Goal: Transaction & Acquisition: Purchase product/service

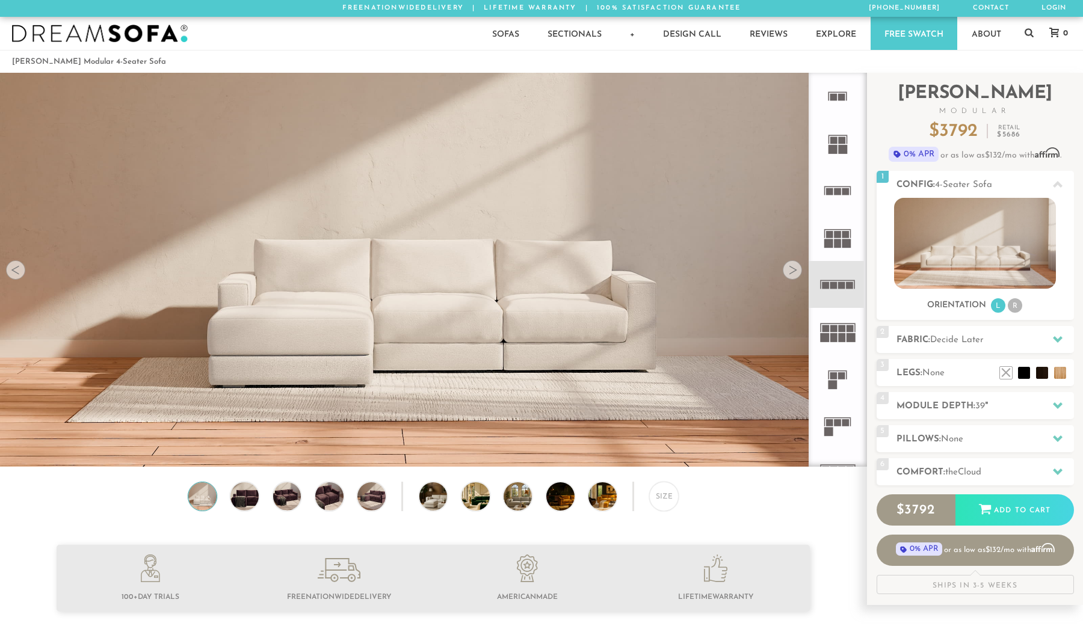
click at [790, 268] on div at bounding box center [792, 270] width 19 height 19
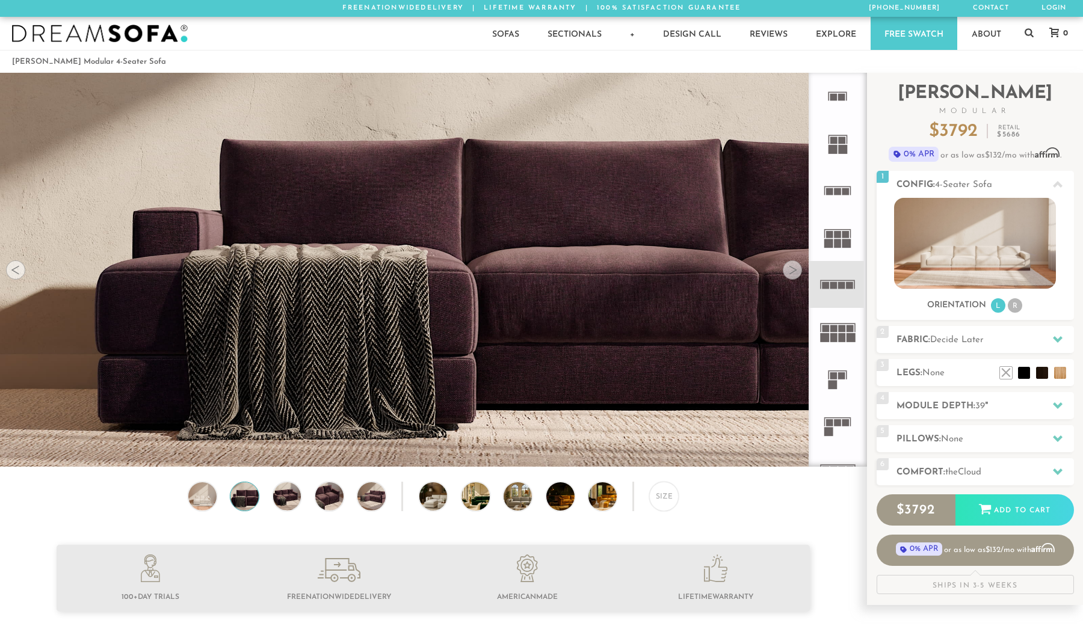
click at [790, 268] on div at bounding box center [792, 270] width 19 height 19
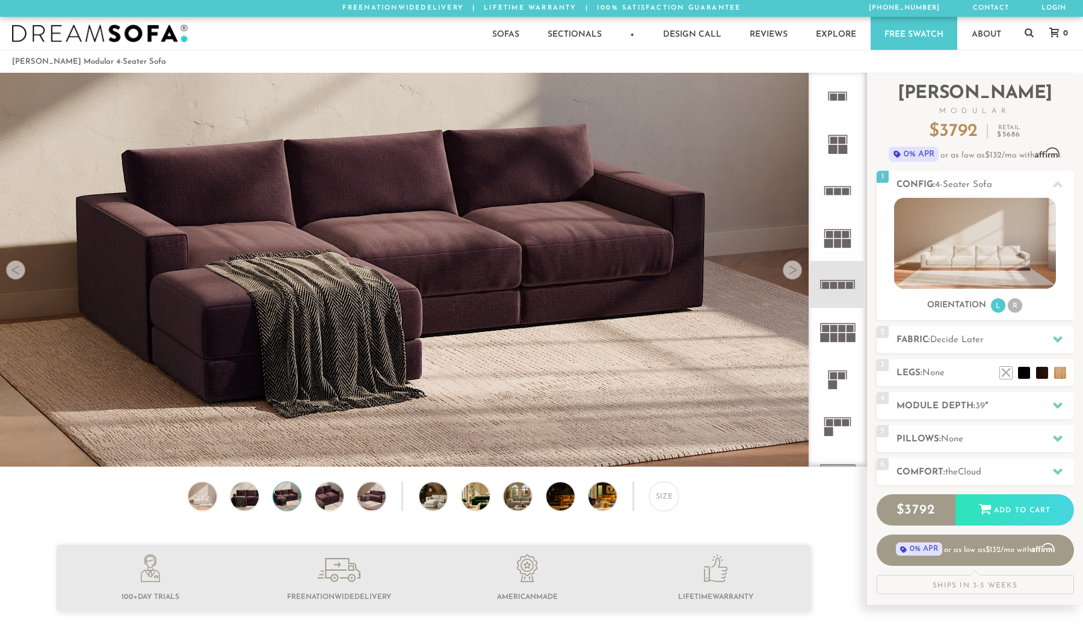
click at [790, 268] on div at bounding box center [792, 270] width 19 height 19
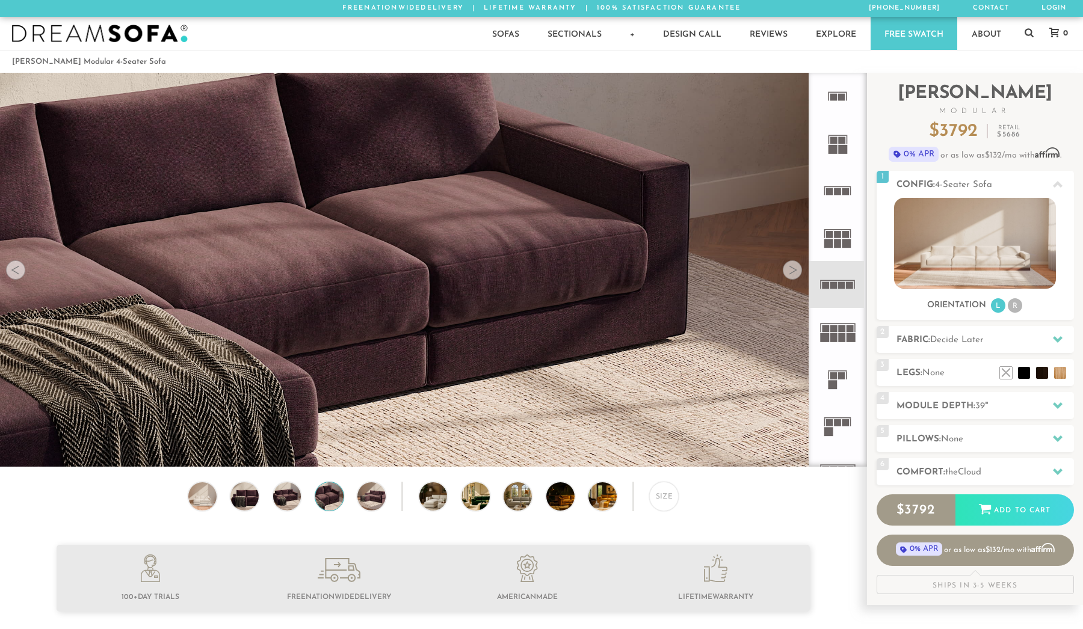
click at [790, 268] on div at bounding box center [792, 270] width 19 height 19
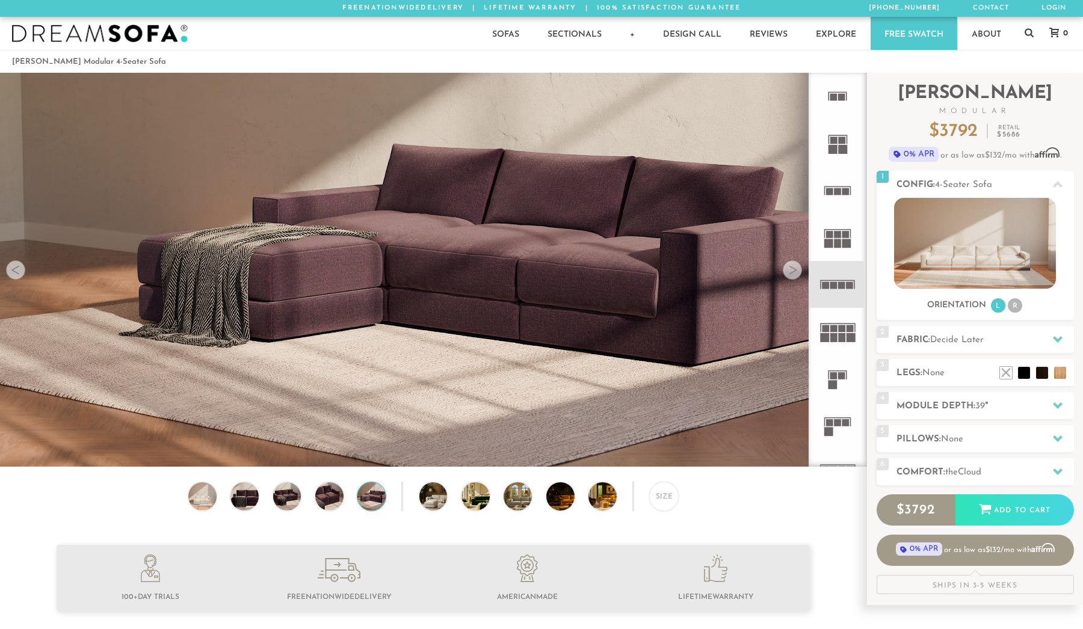
click at [790, 268] on div at bounding box center [792, 270] width 19 height 19
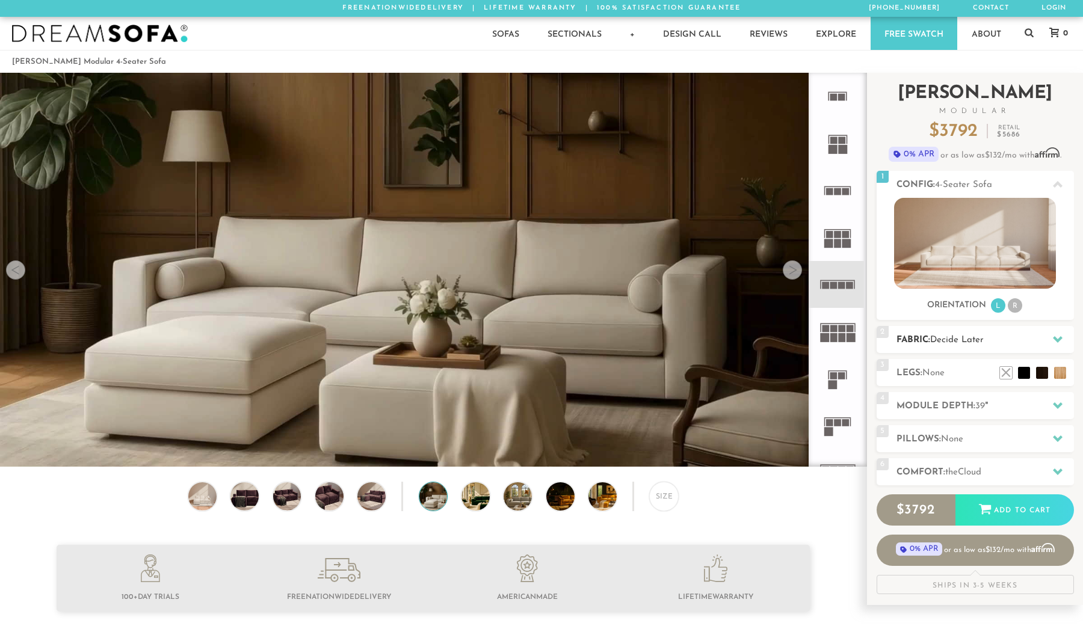
click at [934, 341] on span "Decide Later" at bounding box center [957, 340] width 54 height 9
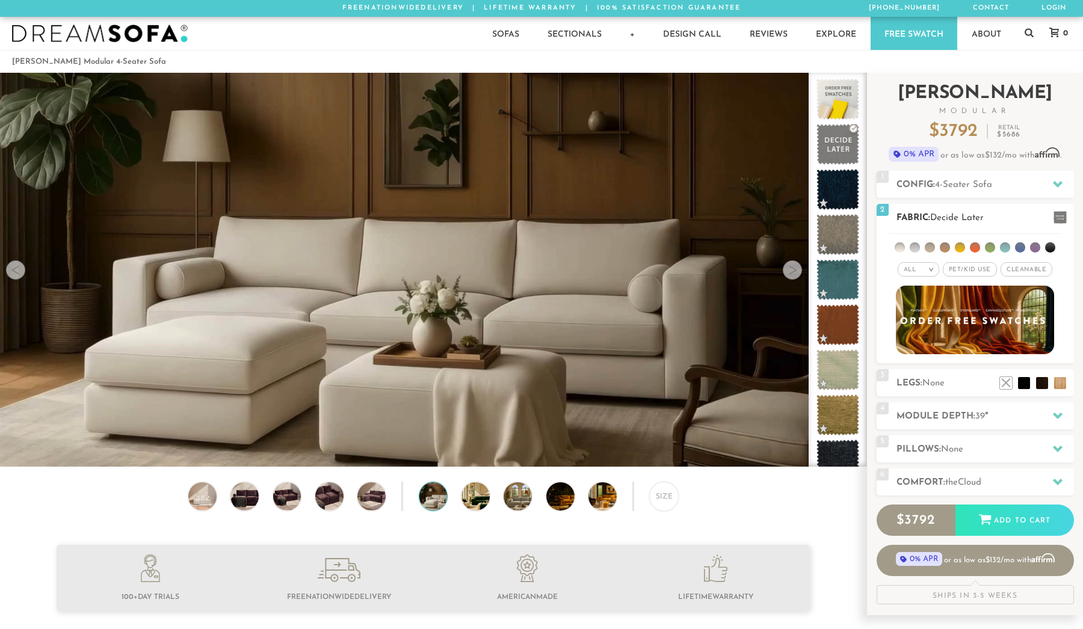
click at [935, 317] on img at bounding box center [975, 320] width 174 height 76
click at [977, 251] on li at bounding box center [975, 248] width 10 height 10
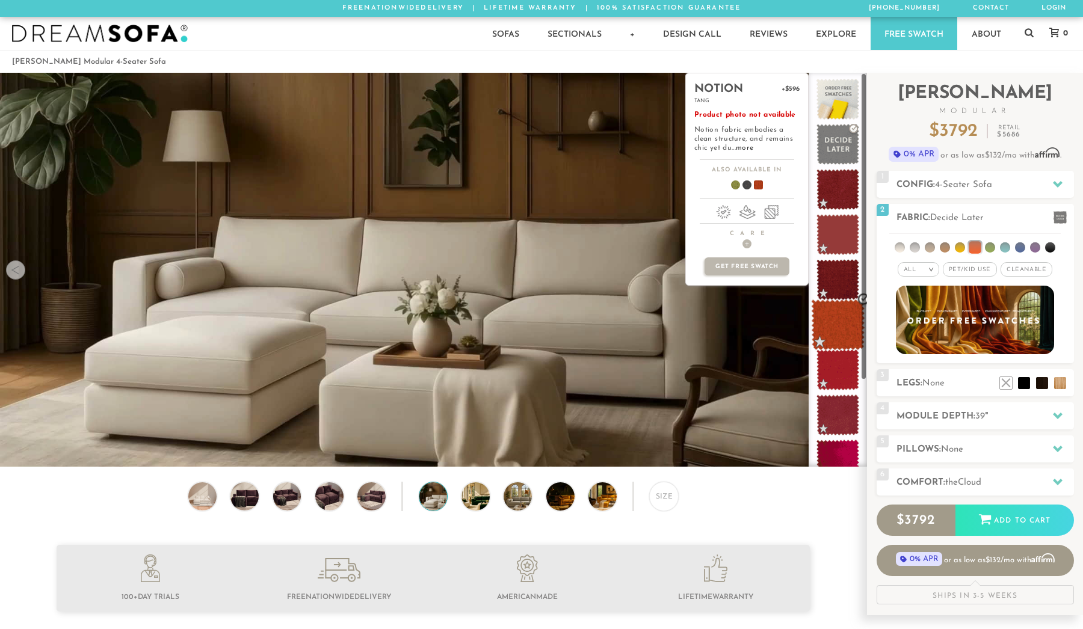
click at [830, 332] on span at bounding box center [838, 325] width 54 height 51
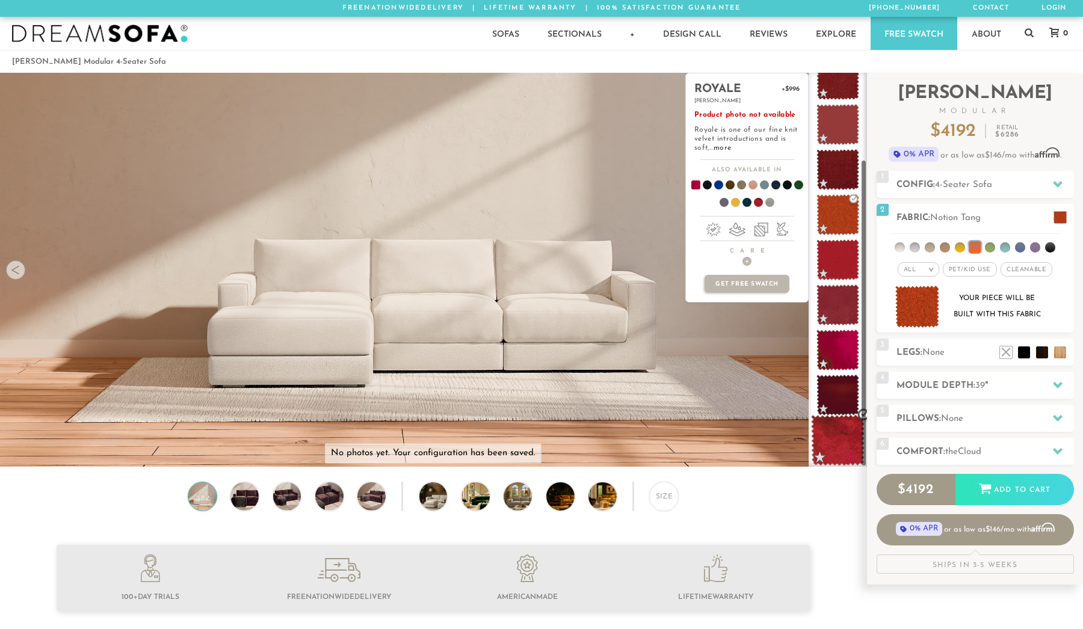
scroll to position [110, 0]
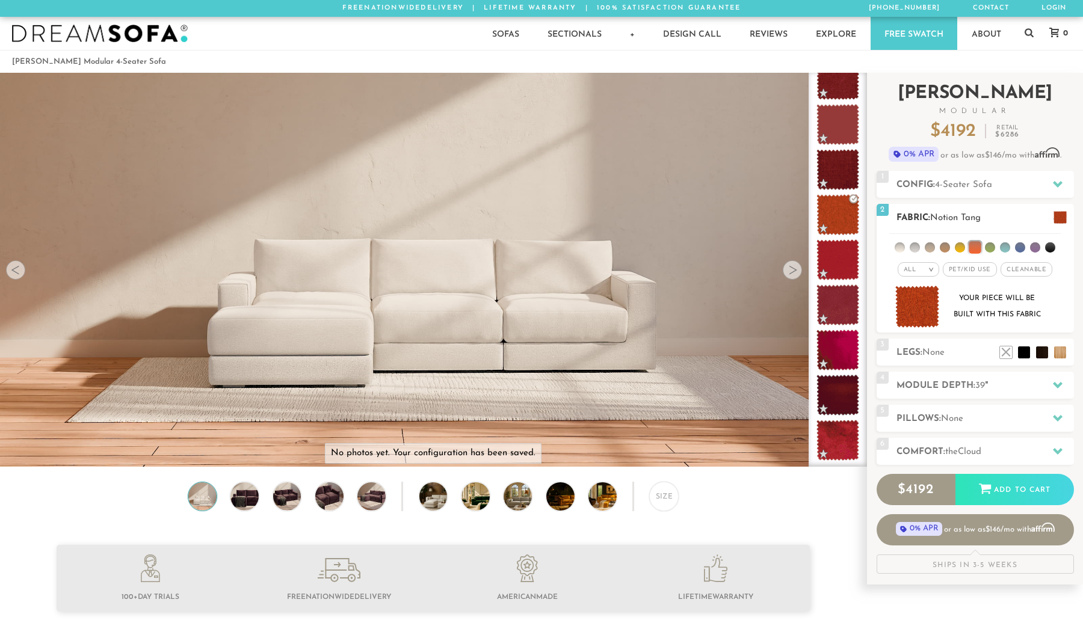
click at [961, 250] on li at bounding box center [960, 248] width 10 height 10
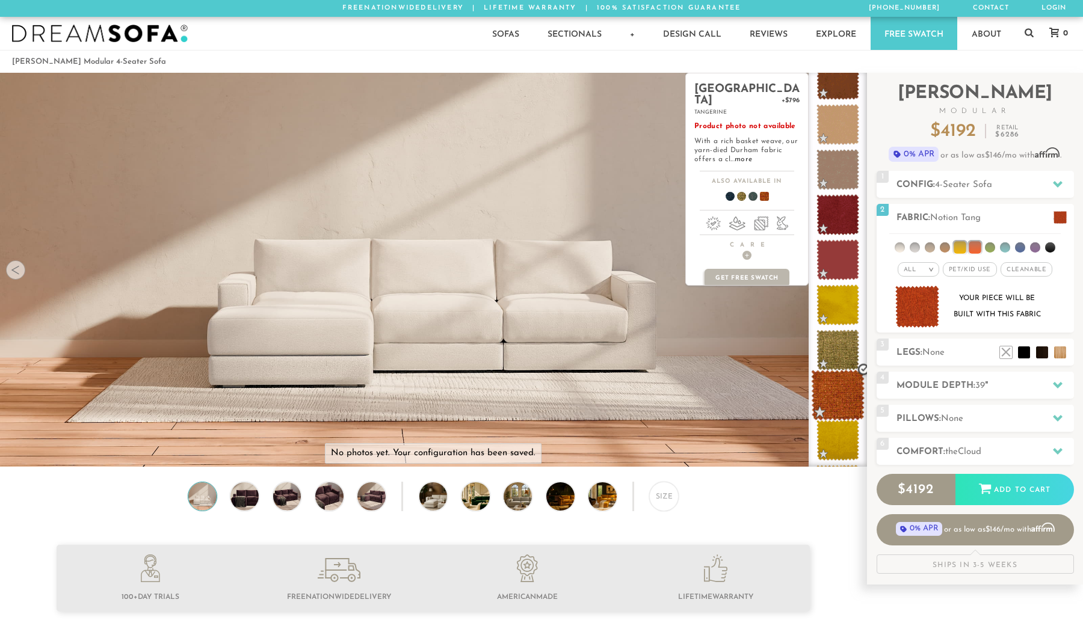
click at [838, 392] on span at bounding box center [838, 395] width 54 height 51
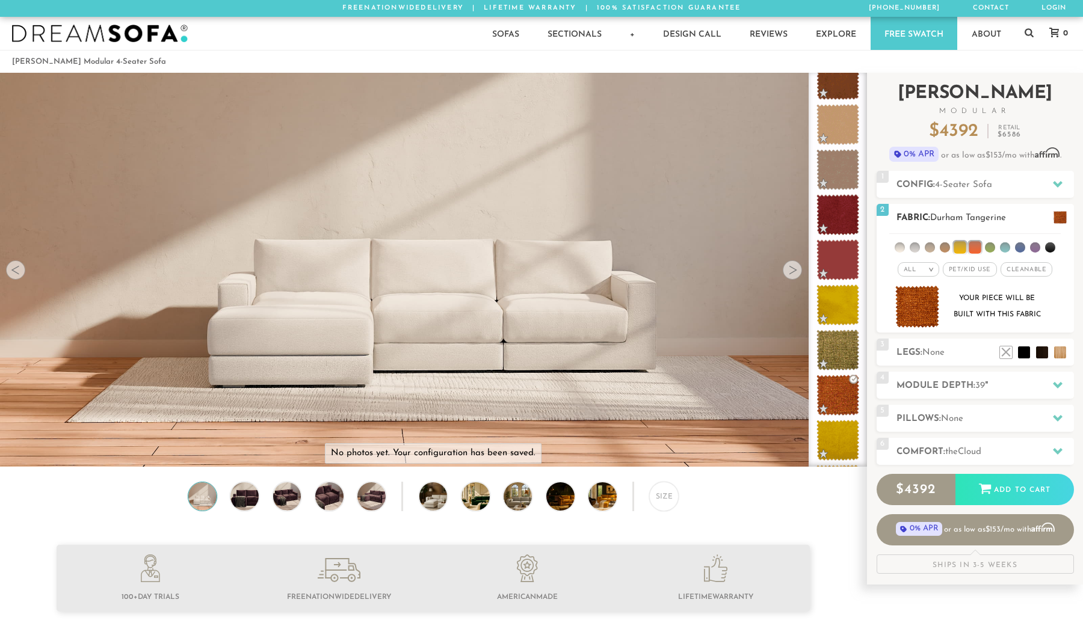
click at [948, 252] on li at bounding box center [945, 248] width 10 height 10
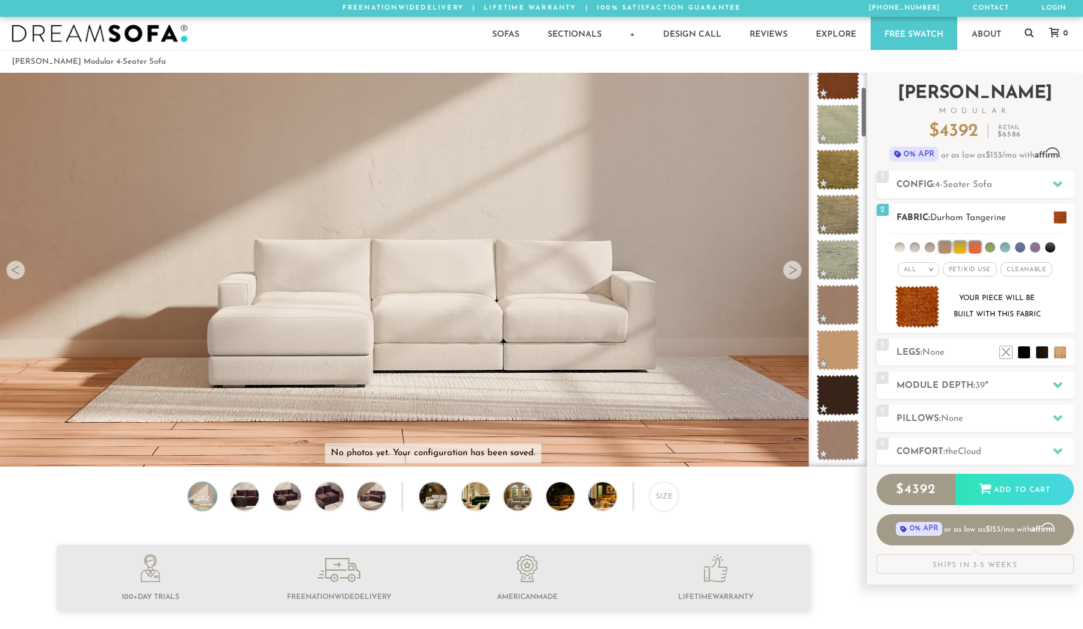
click at [930, 247] on li at bounding box center [930, 248] width 10 height 10
click at [918, 247] on li at bounding box center [915, 248] width 10 height 10
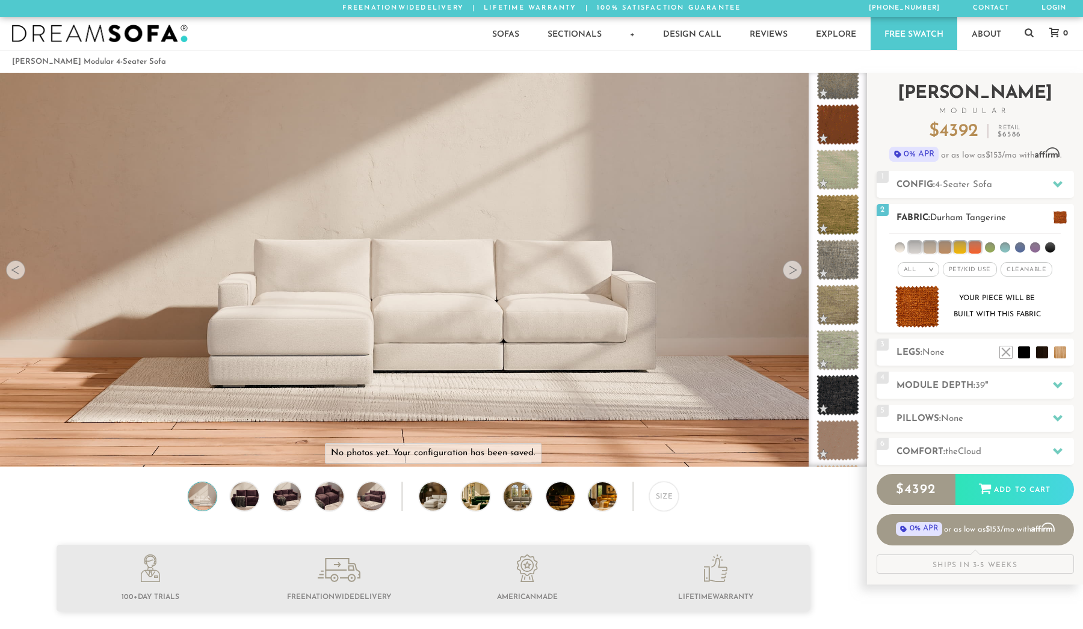
click at [903, 246] on li at bounding box center [900, 248] width 10 height 10
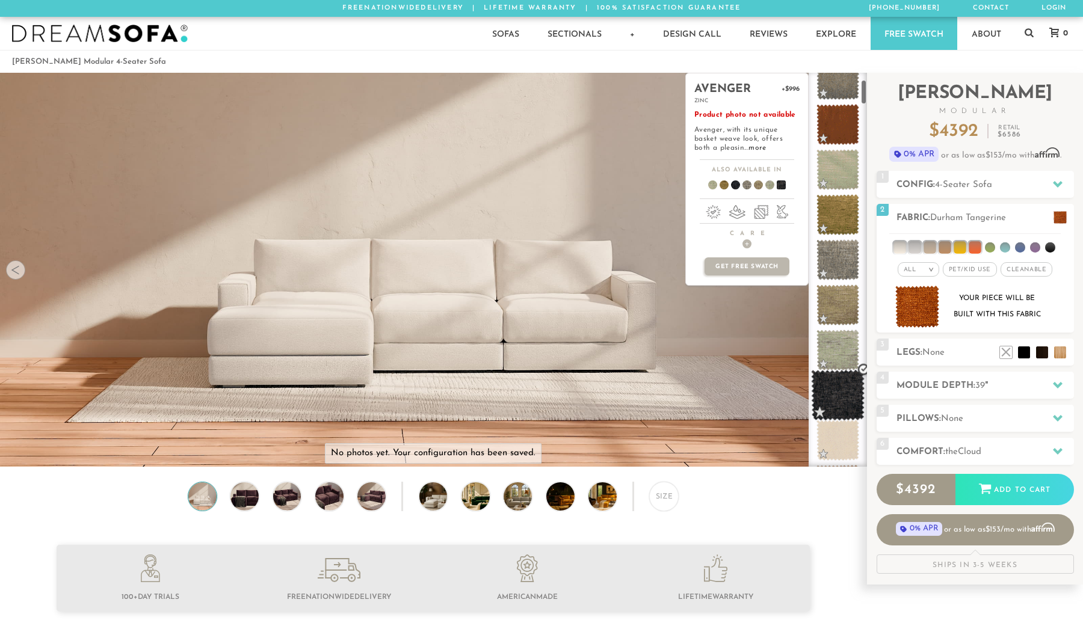
click at [827, 400] on span at bounding box center [838, 395] width 54 height 51
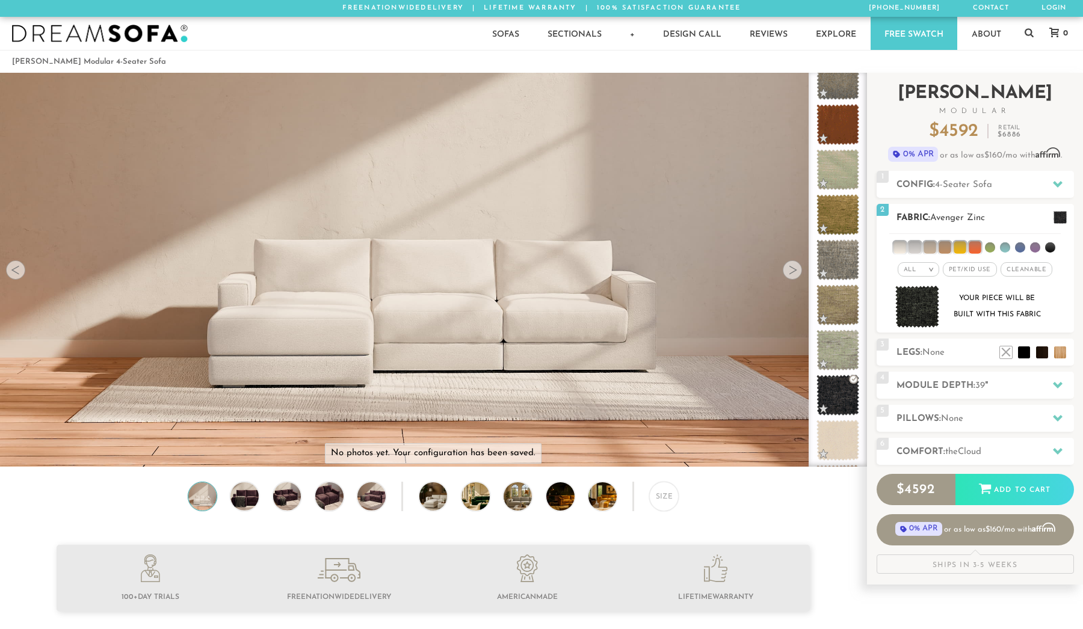
click at [1047, 248] on li at bounding box center [1050, 248] width 10 height 10
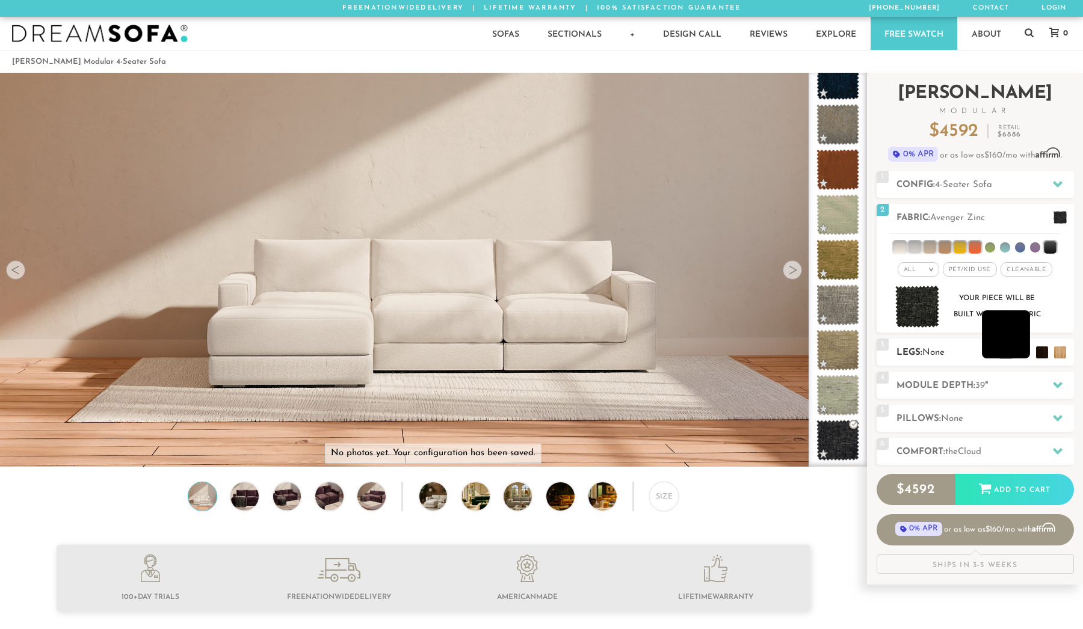
click at [1026, 356] on li at bounding box center [1006, 335] width 48 height 48
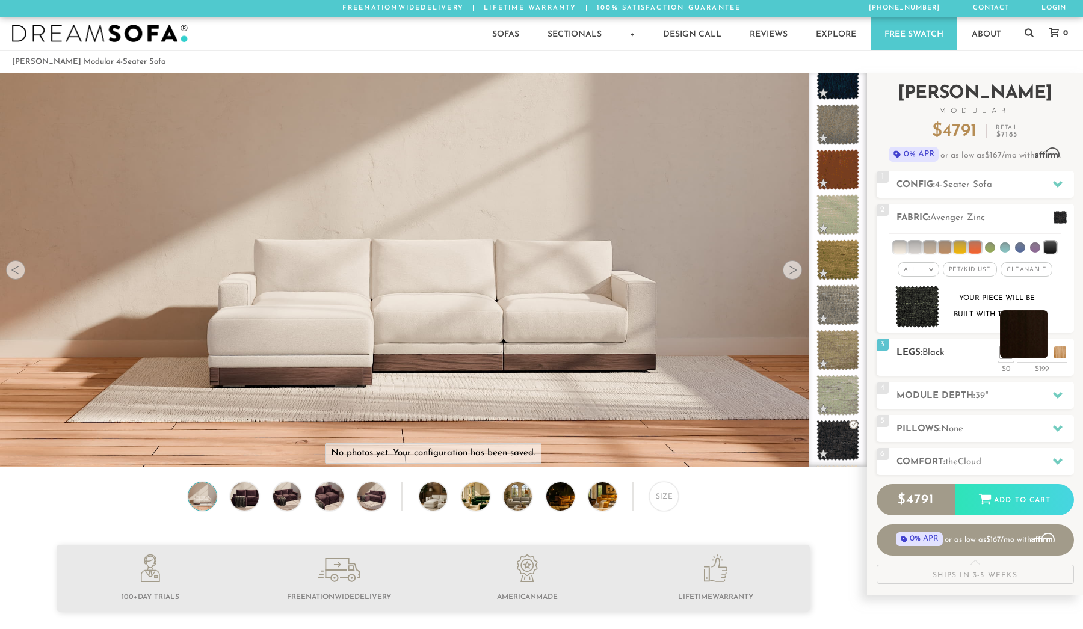
click at [1035, 351] on li at bounding box center [1024, 335] width 48 height 48
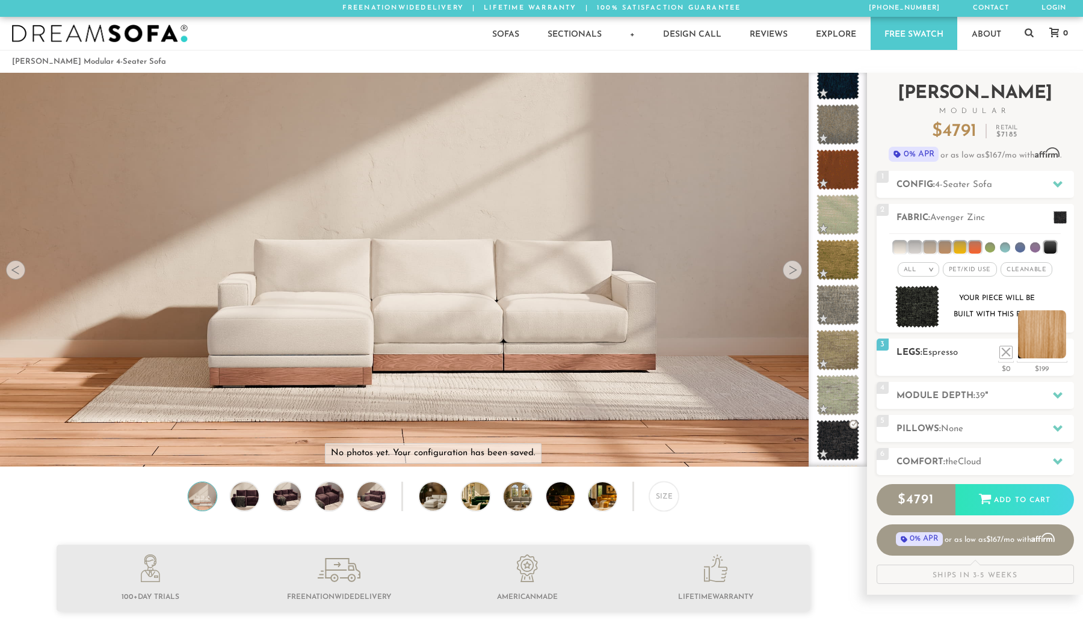
click at [1051, 348] on li at bounding box center [1042, 335] width 48 height 48
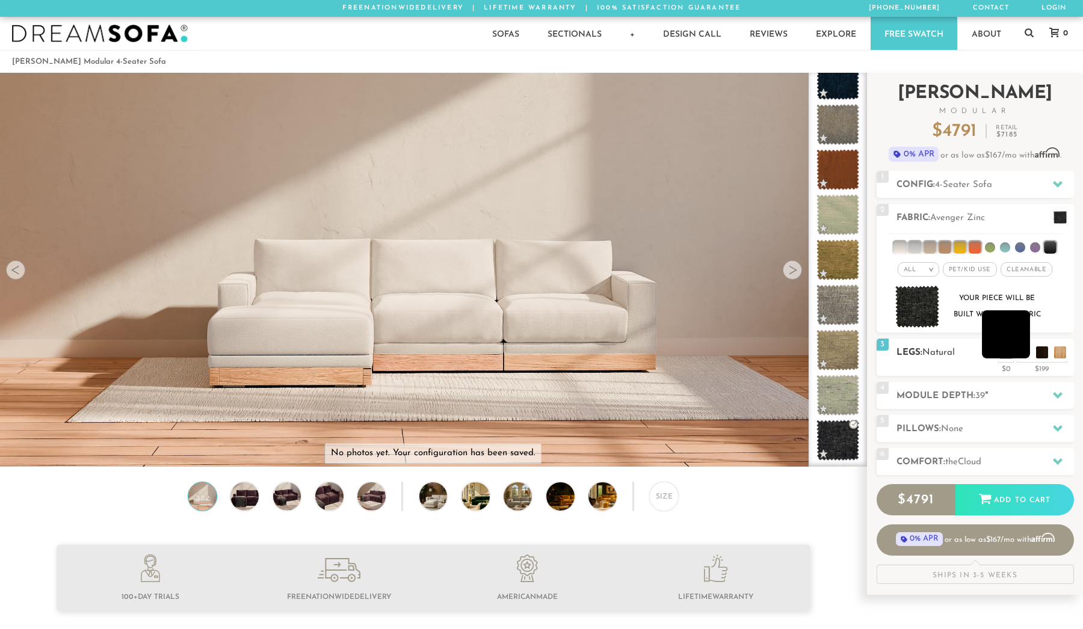
click at [1022, 356] on li at bounding box center [1006, 335] width 48 height 48
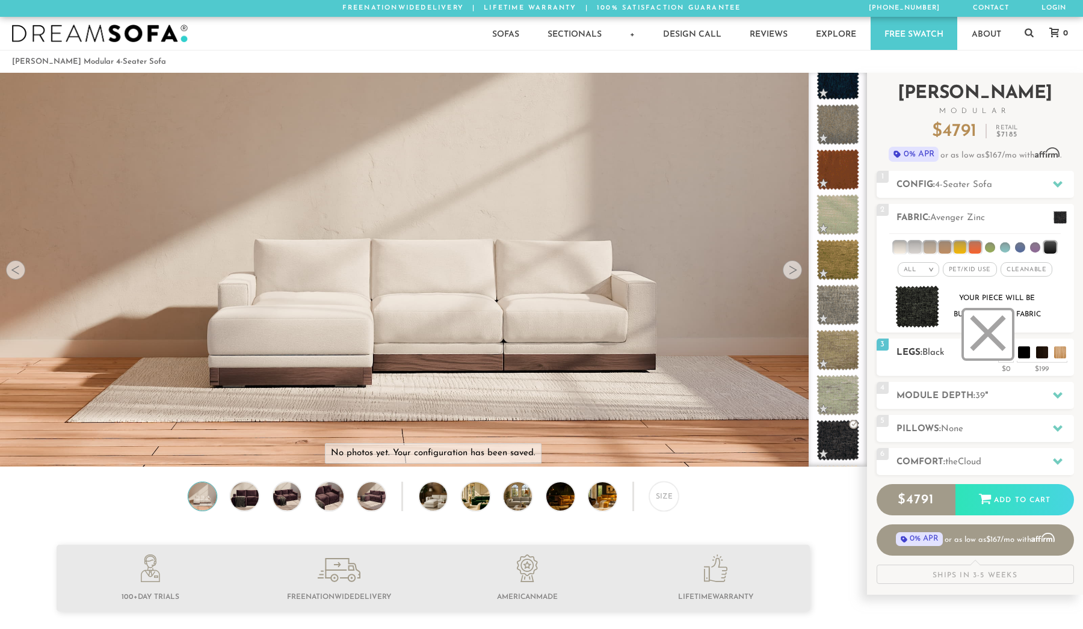
click at [997, 350] on li at bounding box center [988, 335] width 48 height 48
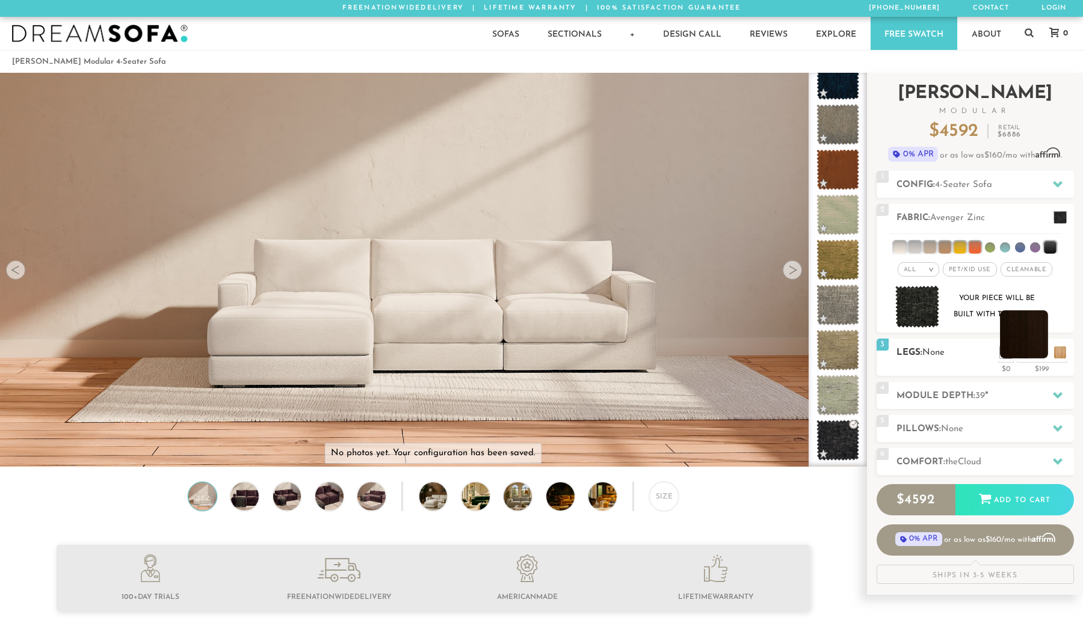
click at [1033, 351] on li at bounding box center [1024, 335] width 48 height 48
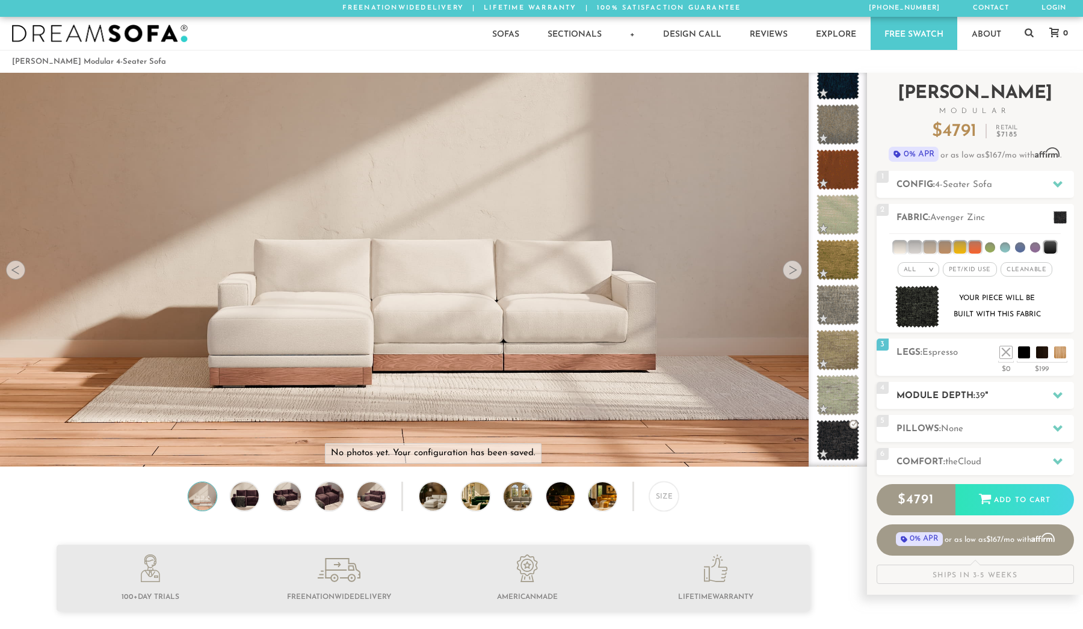
click at [985, 397] on span "39" at bounding box center [981, 396] width 10 height 9
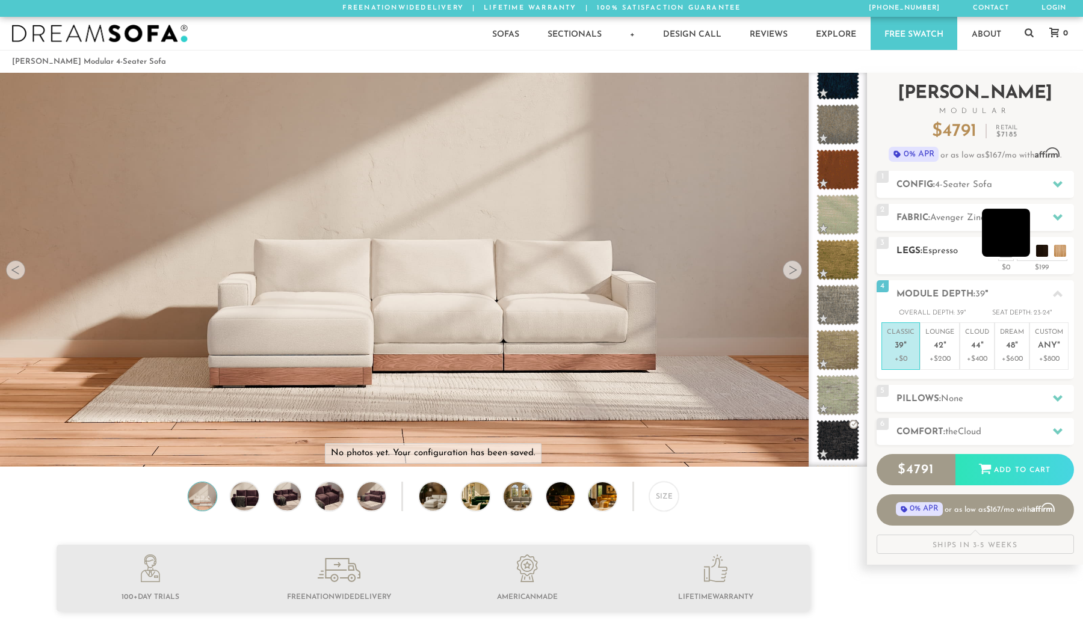
click at [1024, 250] on li at bounding box center [1006, 233] width 48 height 48
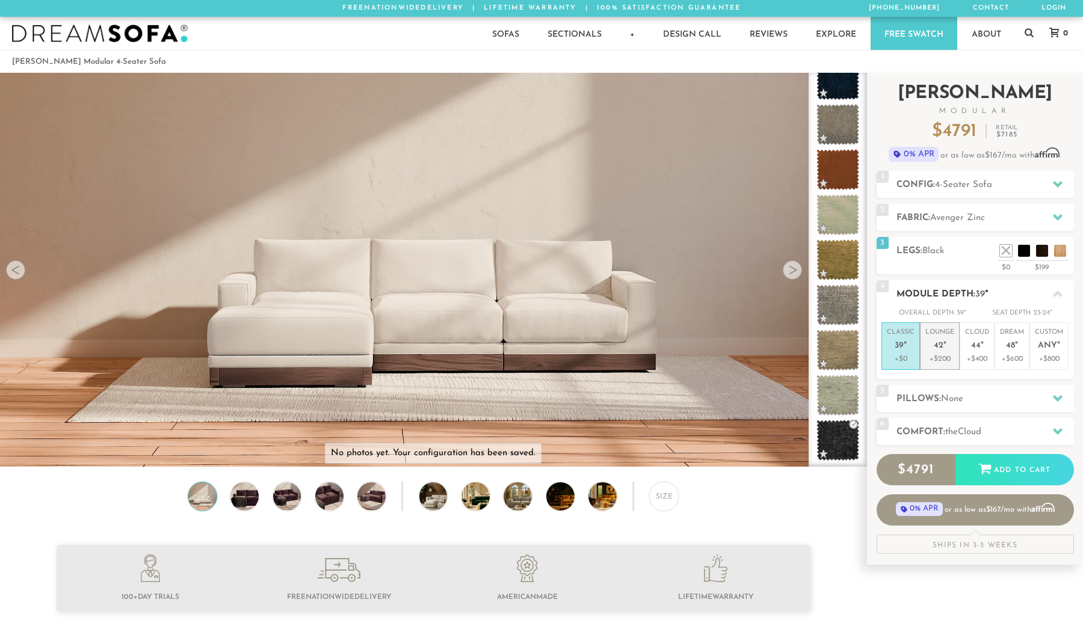
click at [951, 342] on p "Lounge 42 "" at bounding box center [940, 341] width 29 height 26
click at [901, 351] on p "Classic 39 "" at bounding box center [901, 341] width 28 height 26
click at [932, 352] on p "Lounge 42 "" at bounding box center [940, 341] width 29 height 26
click at [930, 400] on h2 "Pillows: None" at bounding box center [986, 399] width 178 height 14
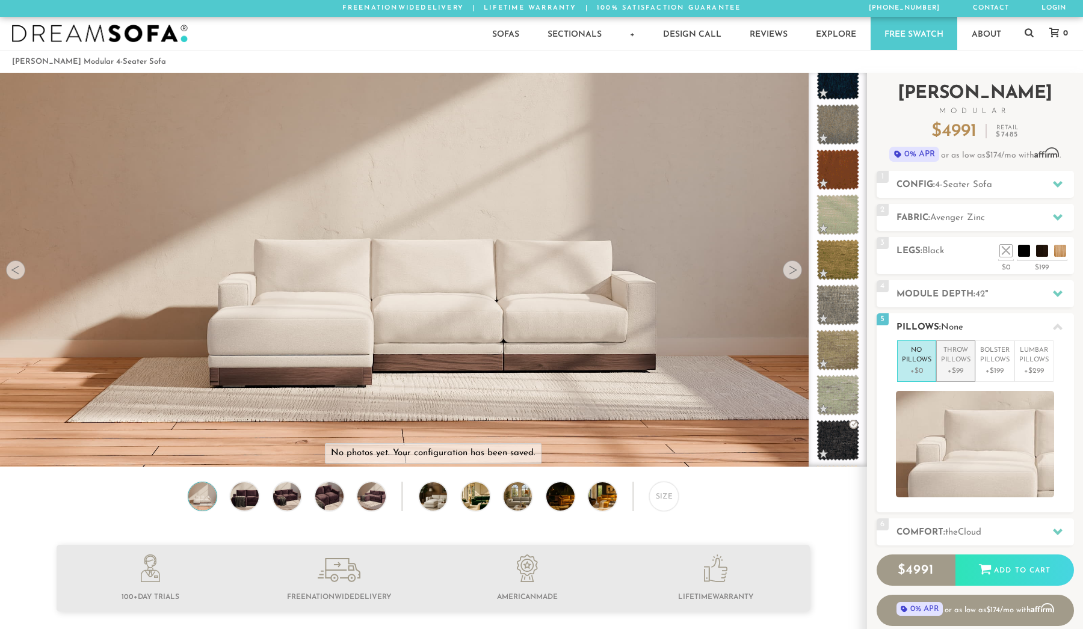
click at [954, 369] on p "+$99" at bounding box center [955, 371] width 29 height 11
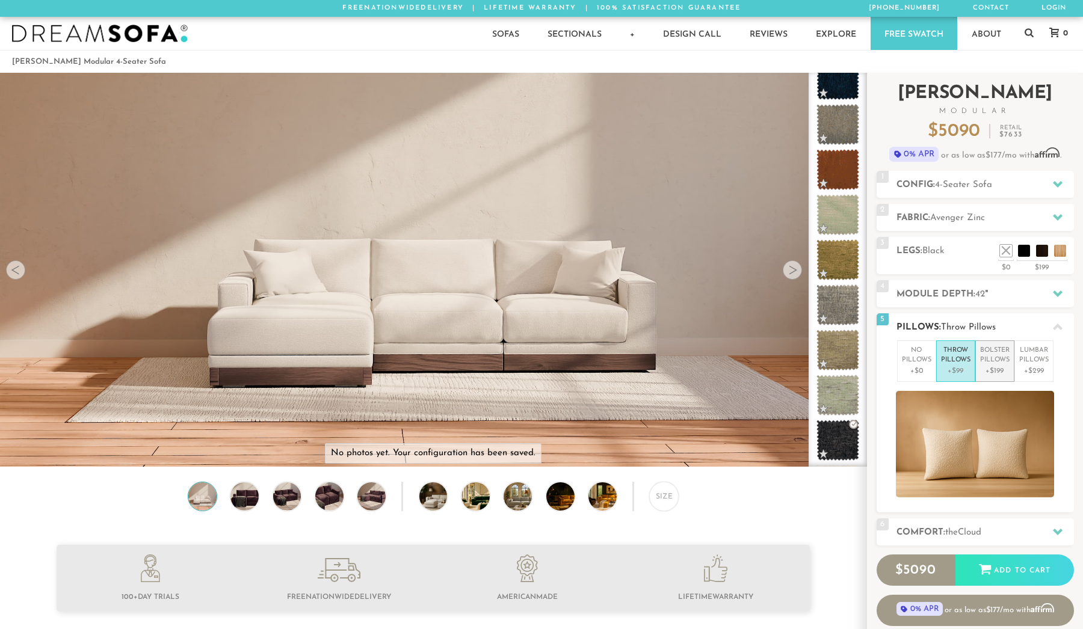
click at [992, 362] on p "Bolster Pillows" at bounding box center [994, 356] width 29 height 20
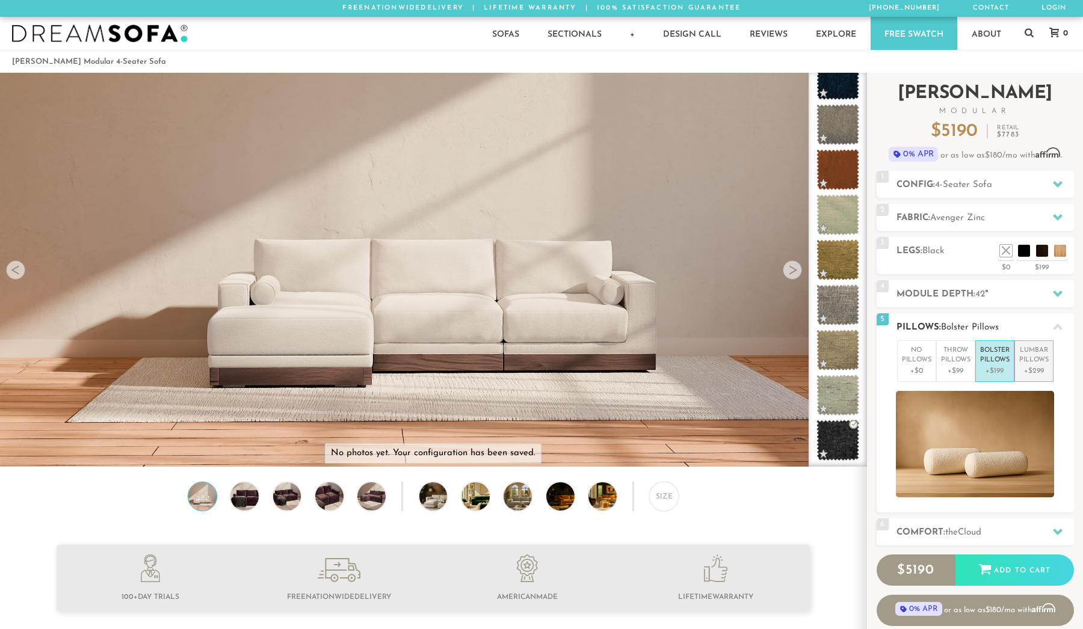
click at [1041, 357] on p "Lumbar Pillows" at bounding box center [1033, 356] width 29 height 20
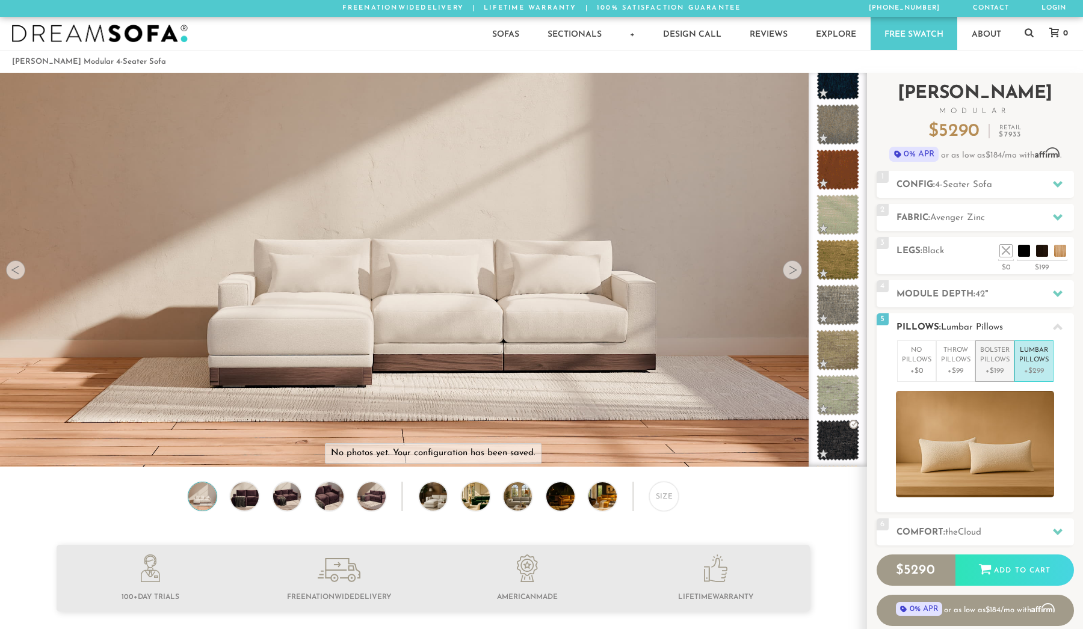
click at [996, 364] on p "Bolster Pillows" at bounding box center [994, 356] width 29 height 20
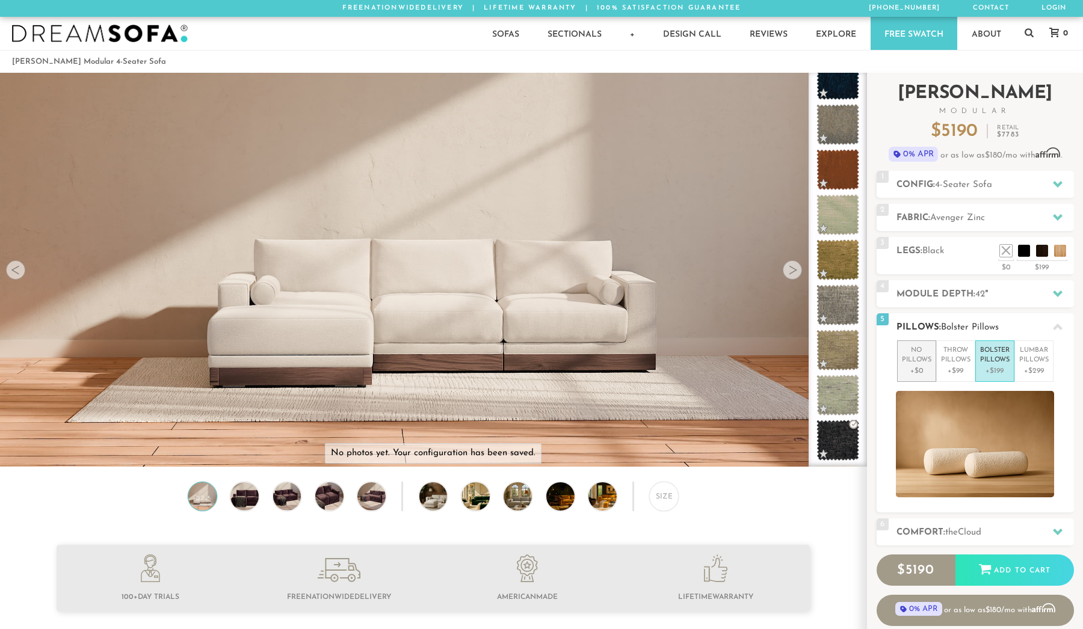
click at [918, 368] on p "+$0" at bounding box center [916, 371] width 29 height 11
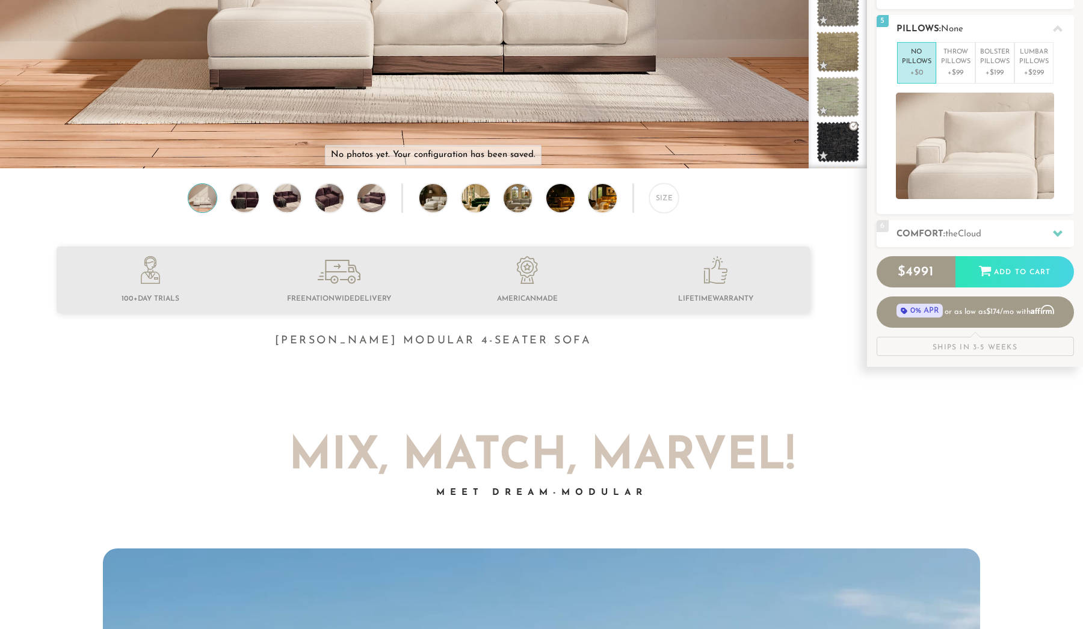
scroll to position [309, 0]
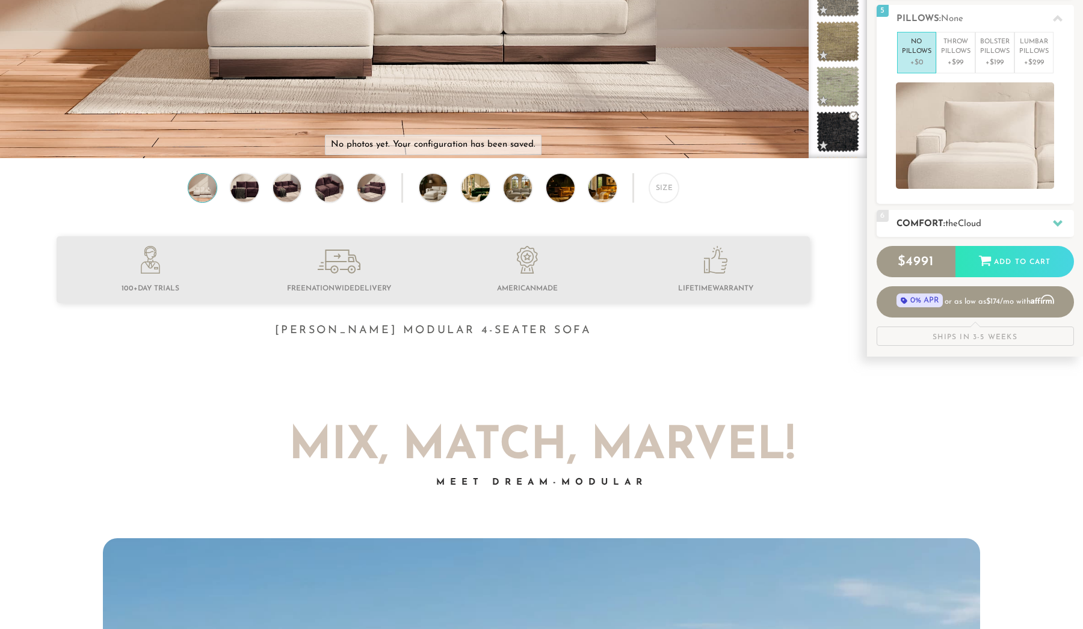
click at [982, 220] on span "Cloud" at bounding box center [969, 224] width 23 height 9
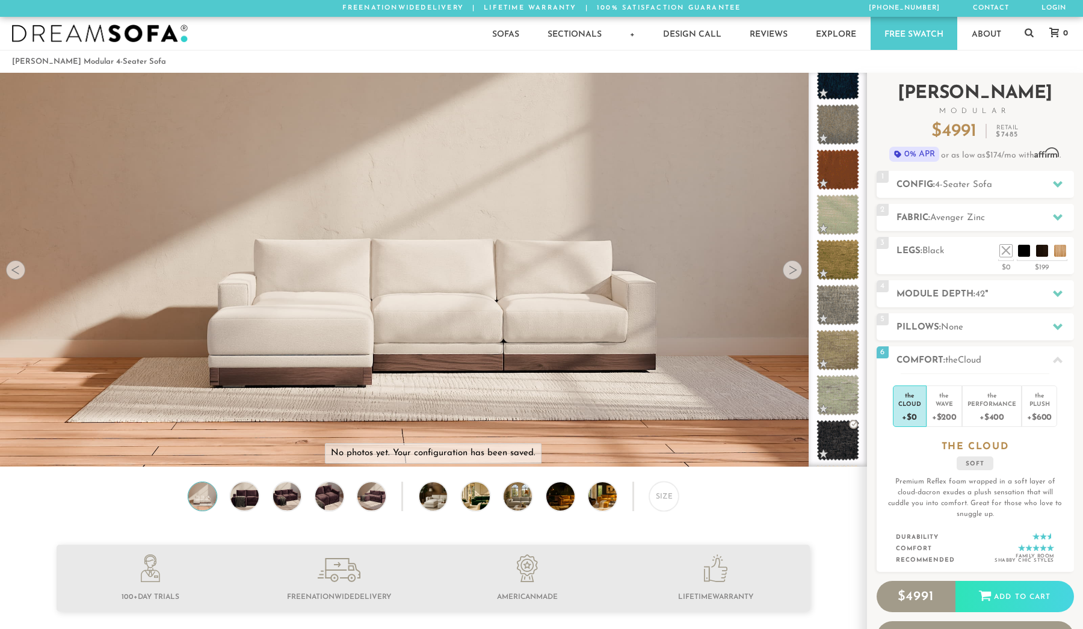
scroll to position [0, 0]
click at [329, 498] on img at bounding box center [329, 497] width 34 height 28
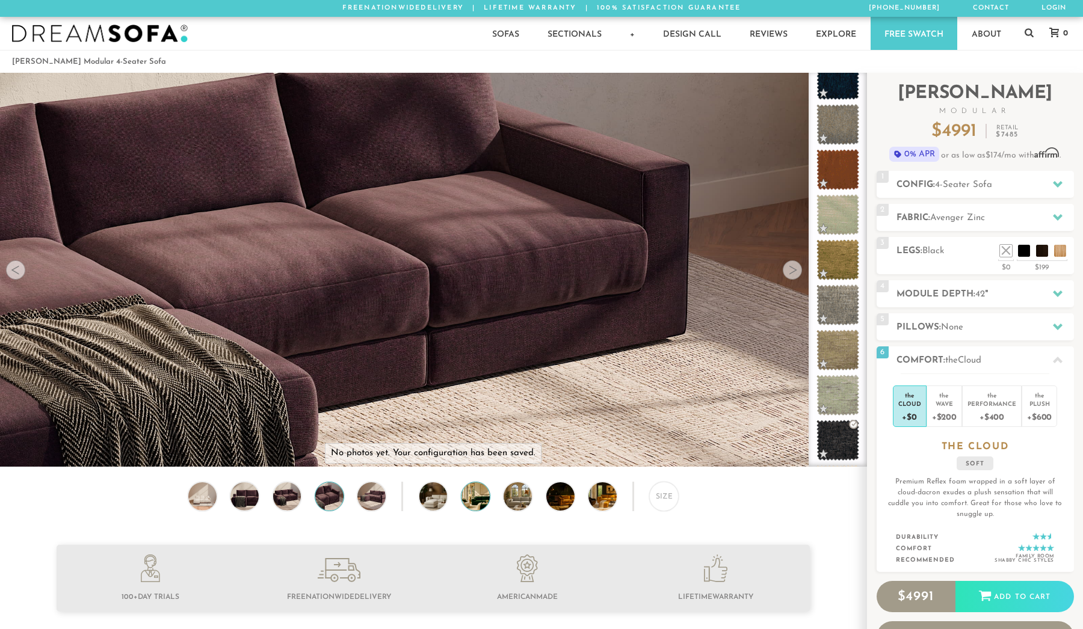
click at [469, 504] on img at bounding box center [487, 497] width 50 height 28
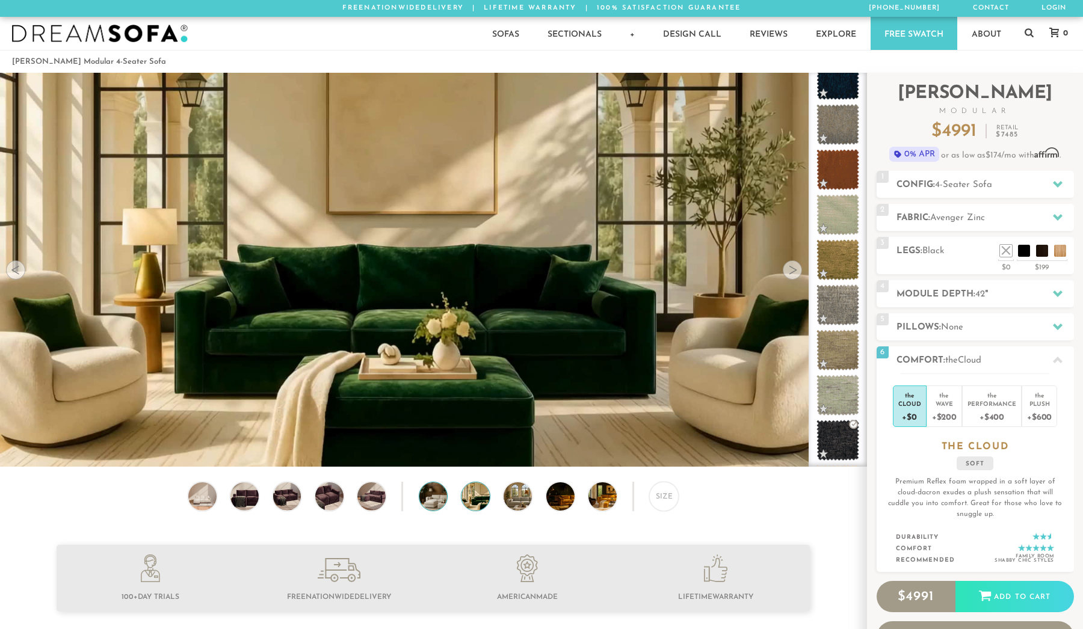
click at [437, 498] on img at bounding box center [444, 497] width 50 height 28
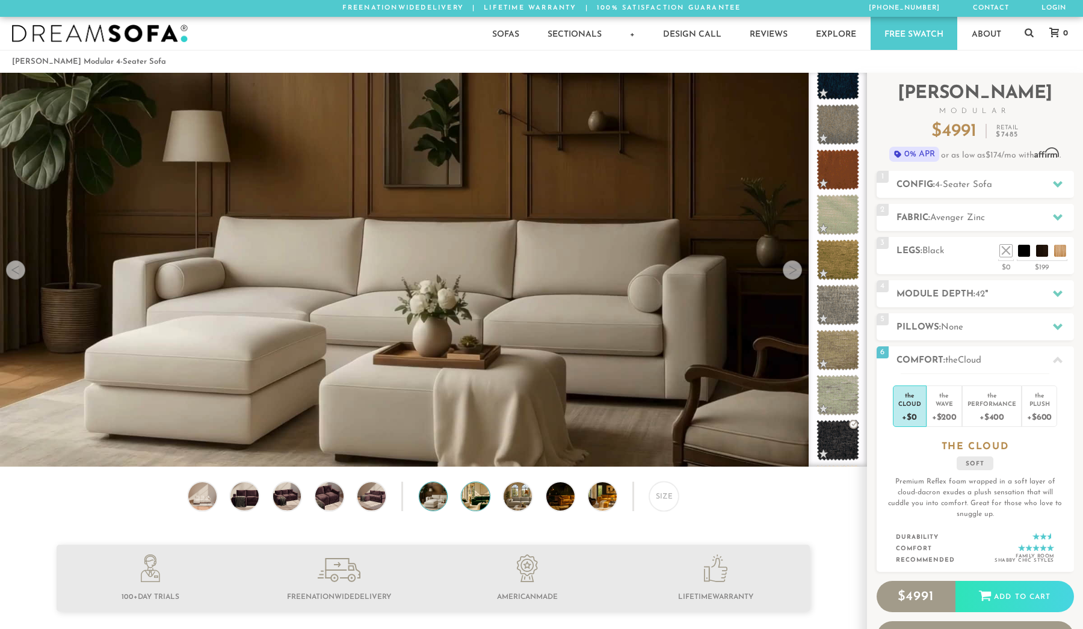
click at [478, 496] on img at bounding box center [487, 497] width 50 height 28
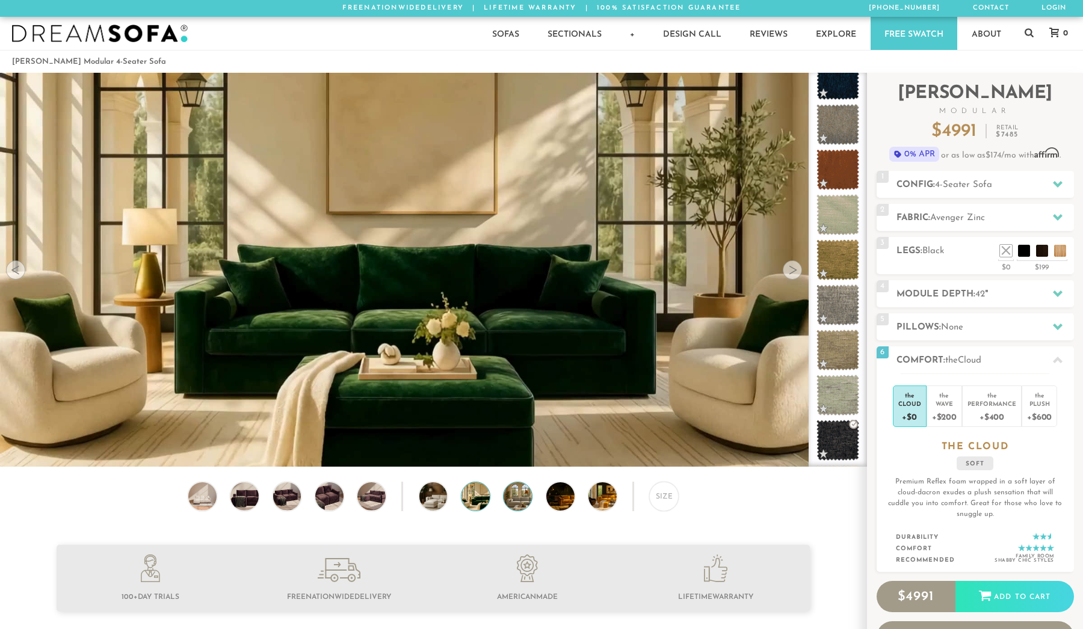
click at [516, 495] on img at bounding box center [529, 497] width 50 height 28
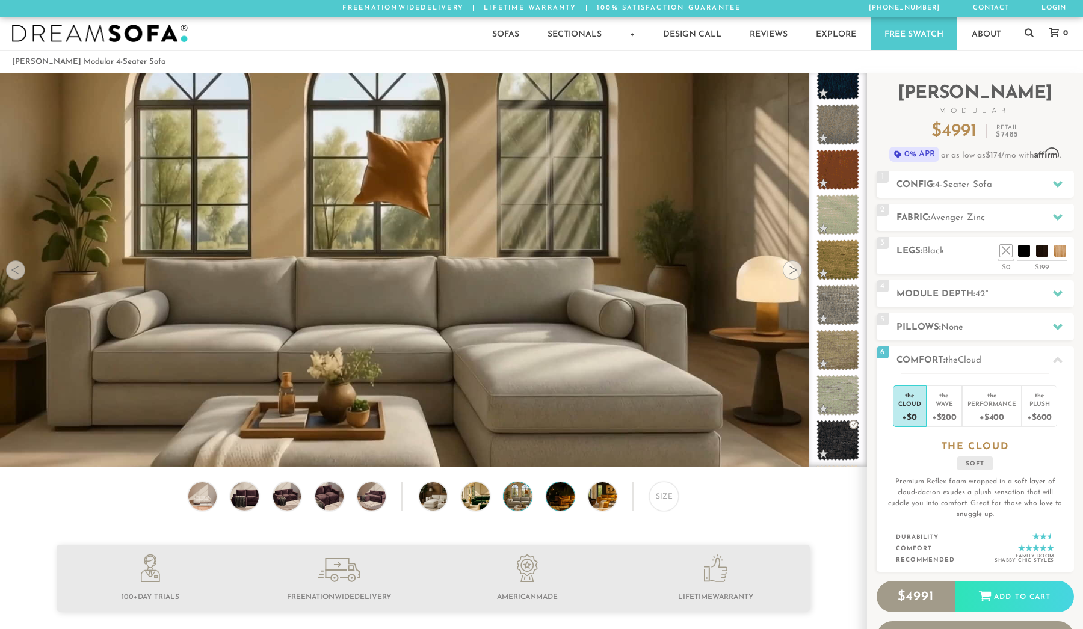
click at [555, 495] on img at bounding box center [571, 497] width 50 height 28
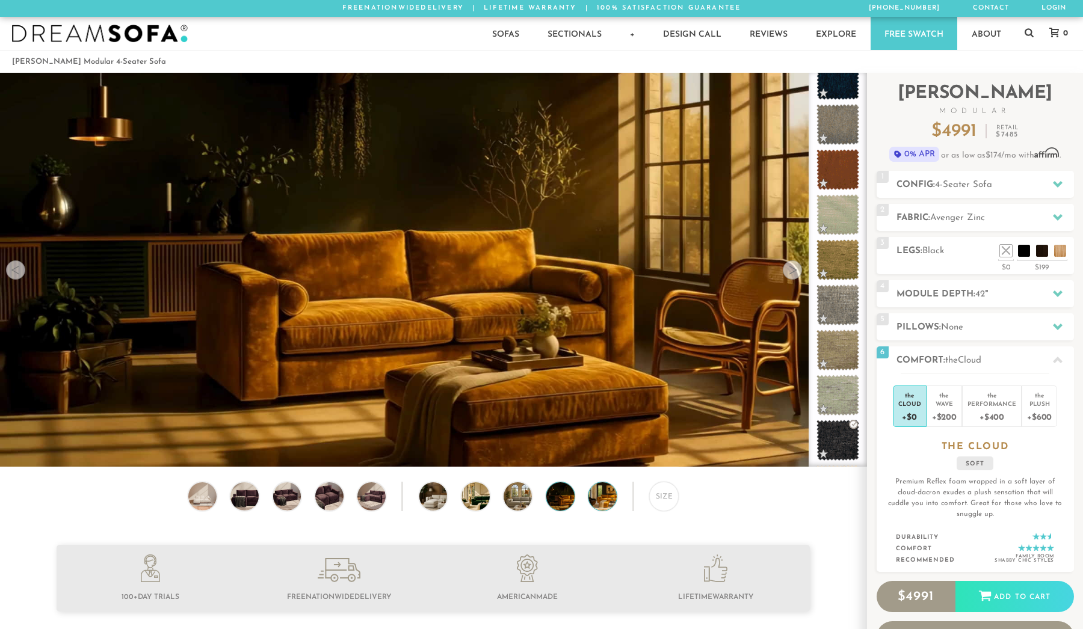
click at [603, 492] on img at bounding box center [614, 497] width 50 height 28
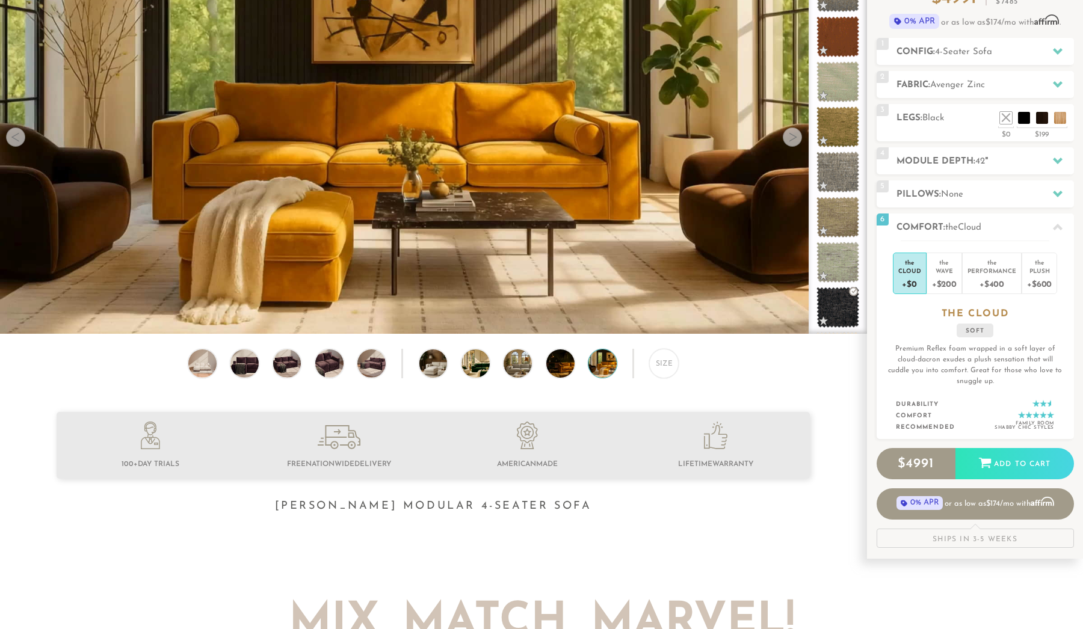
scroll to position [128, 0]
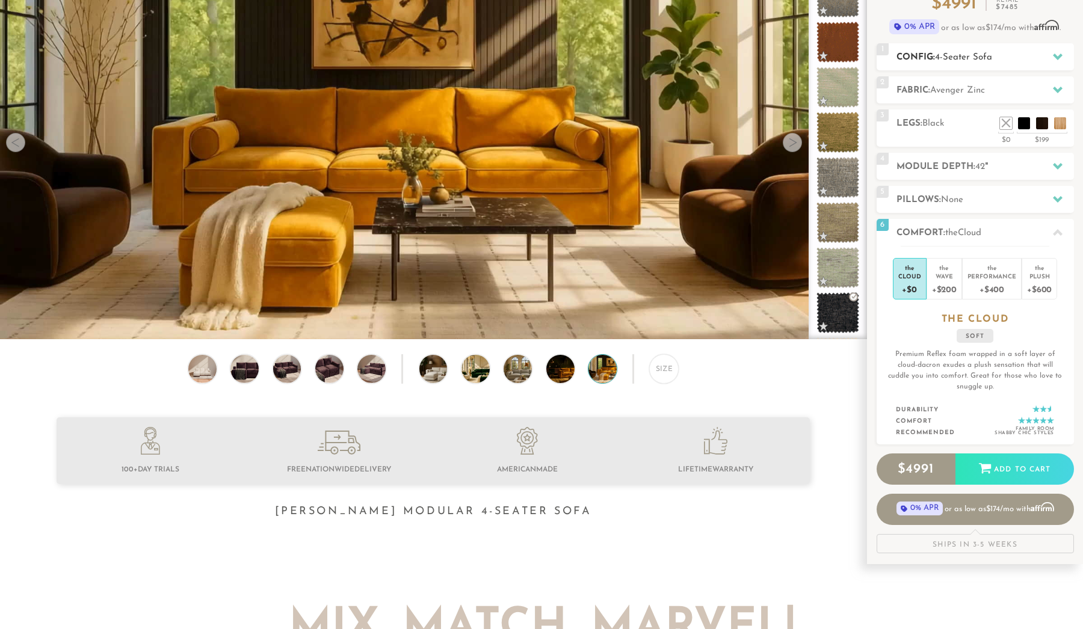
click at [976, 60] on span "4-Seater Sofa" at bounding box center [963, 57] width 57 height 9
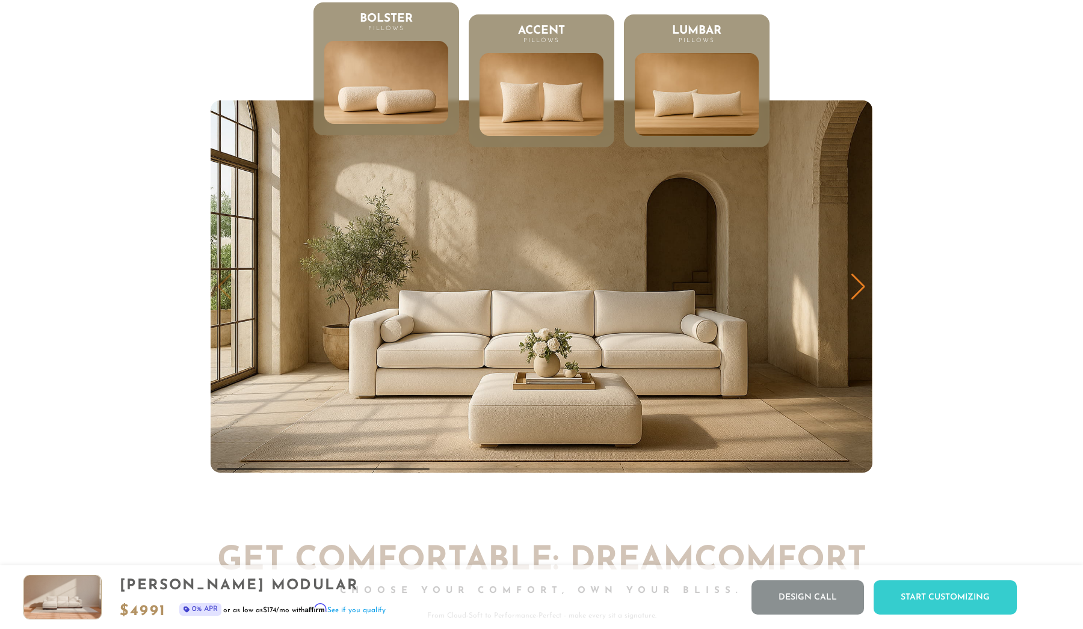
scroll to position [6227, 0]
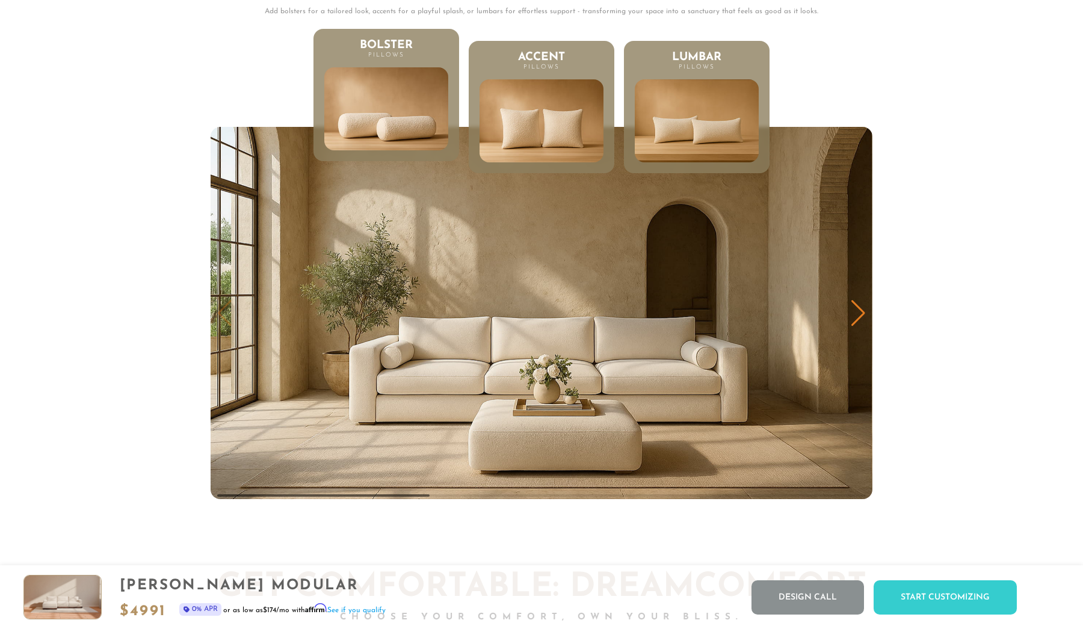
click at [857, 318] on div "Next slide" at bounding box center [858, 313] width 16 height 26
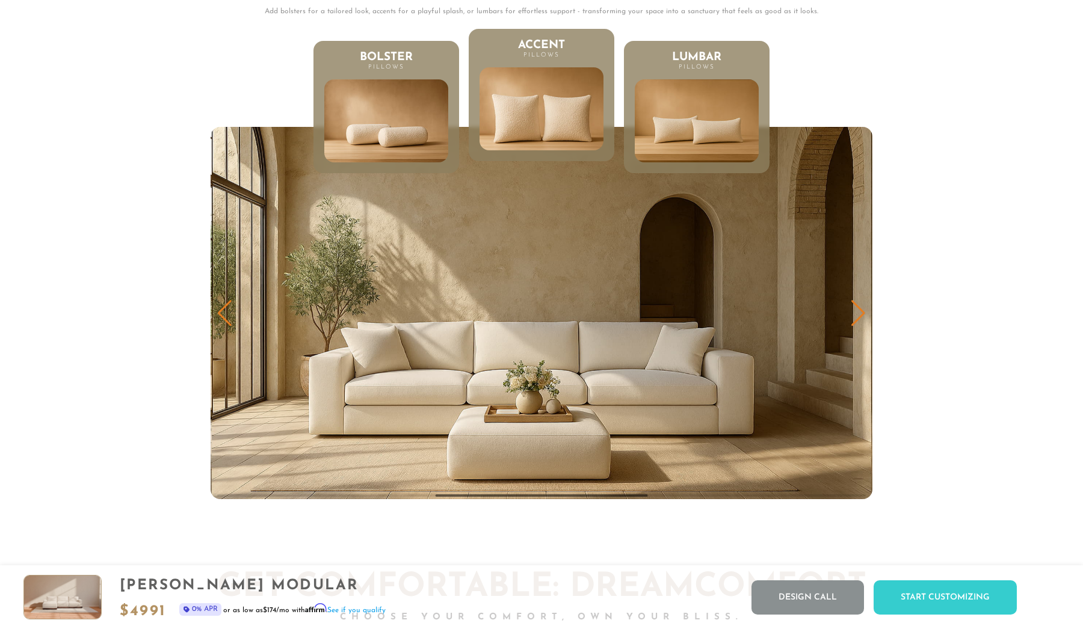
click at [857, 318] on div "Next slide" at bounding box center [858, 313] width 16 height 26
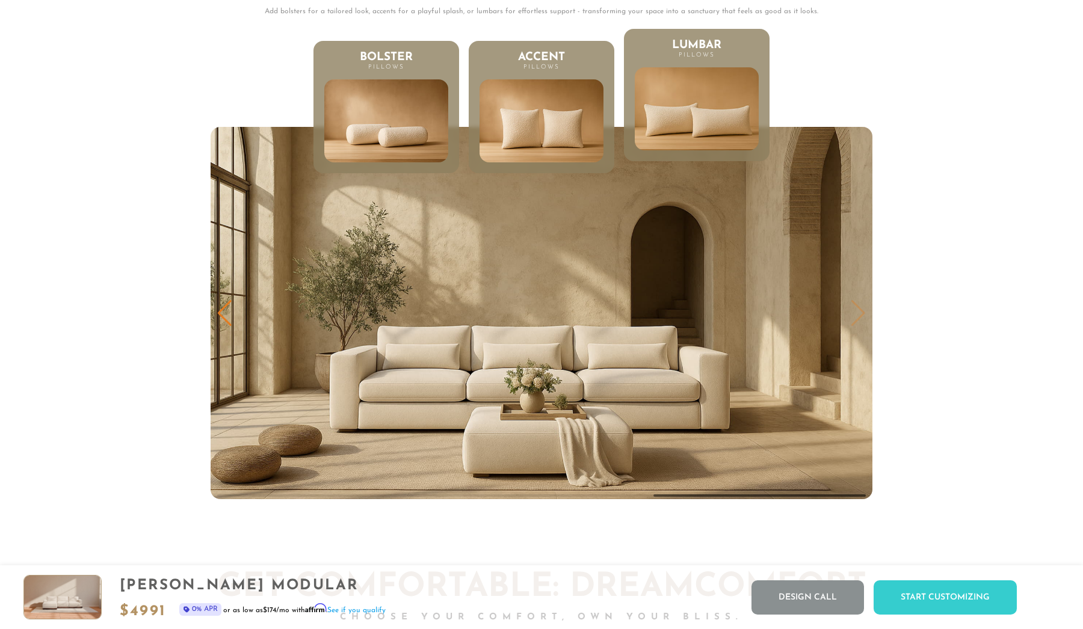
click at [857, 318] on img "3 / 3" at bounding box center [542, 313] width 662 height 372
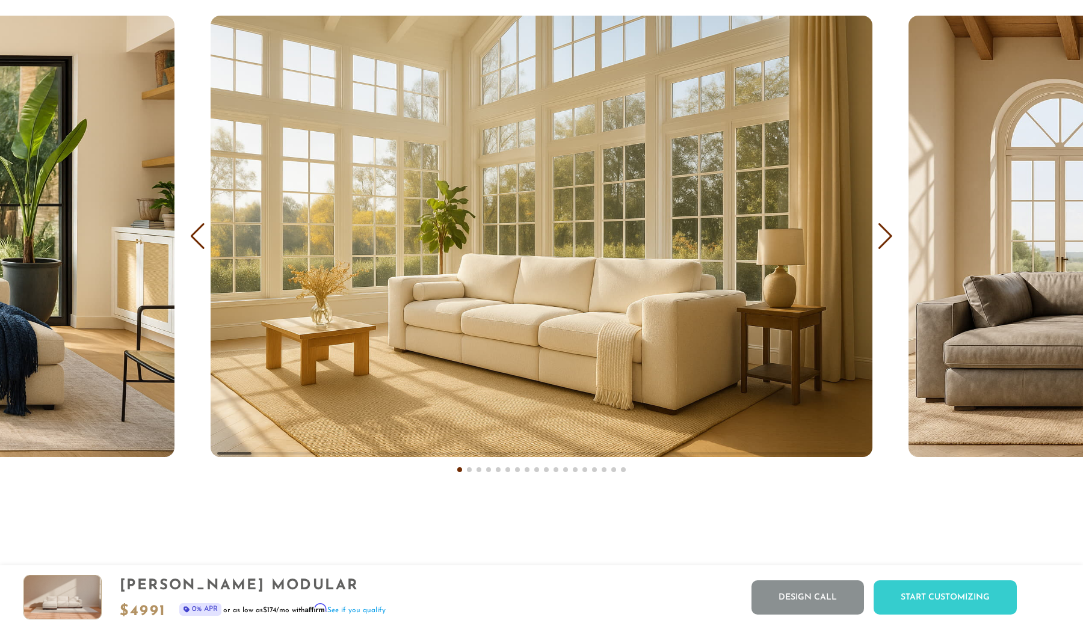
scroll to position [7525, 0]
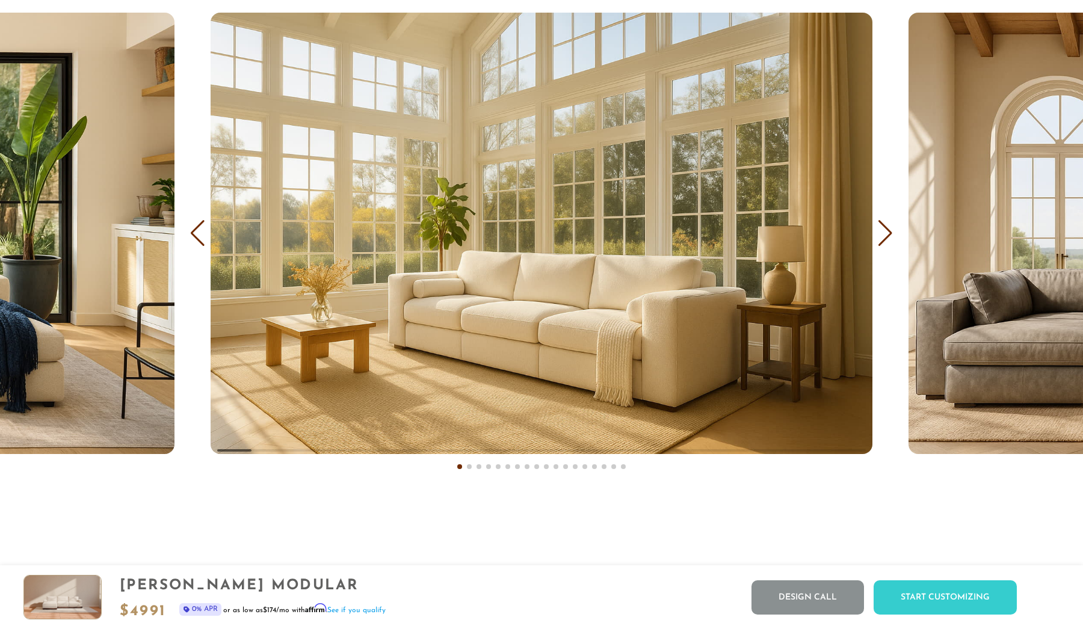
click at [887, 230] on div "Next slide" at bounding box center [885, 233] width 16 height 26
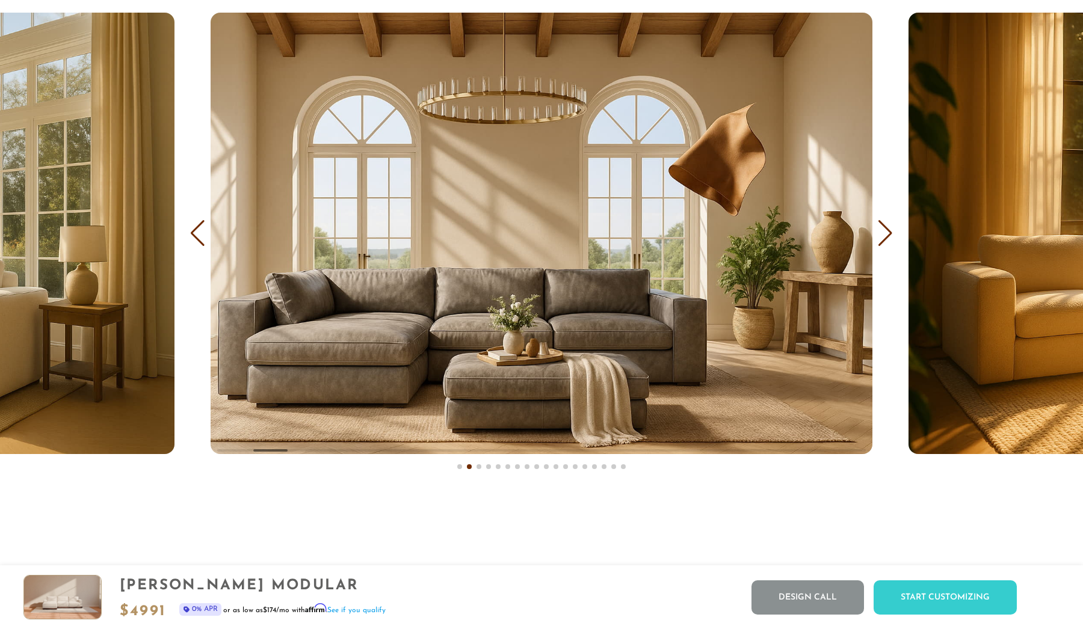
click at [887, 230] on div "Next slide" at bounding box center [885, 233] width 16 height 26
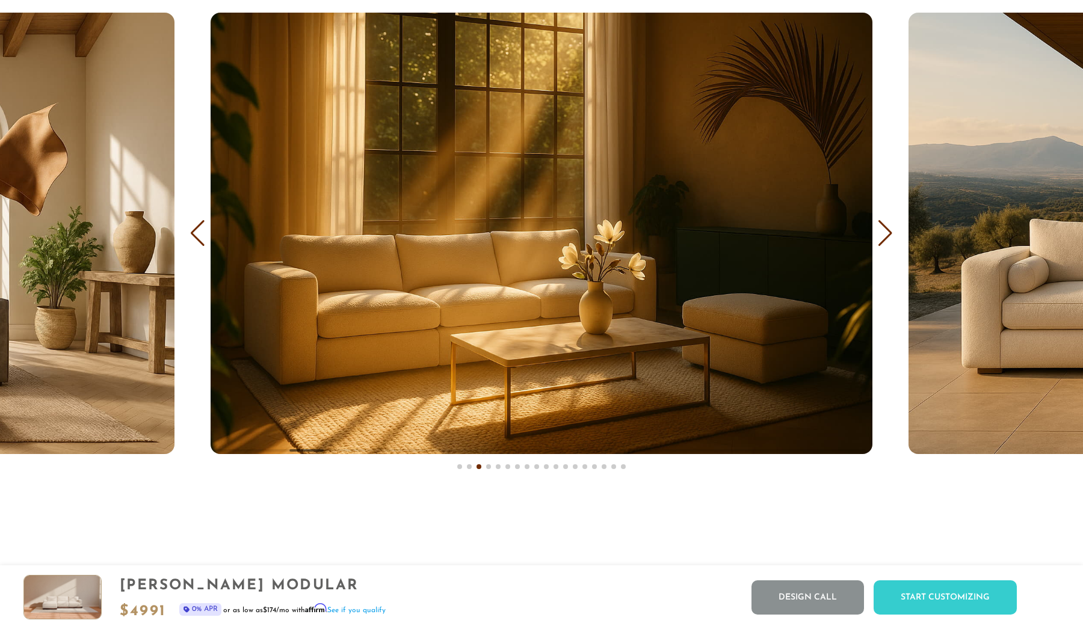
click at [887, 230] on div "Next slide" at bounding box center [885, 233] width 16 height 26
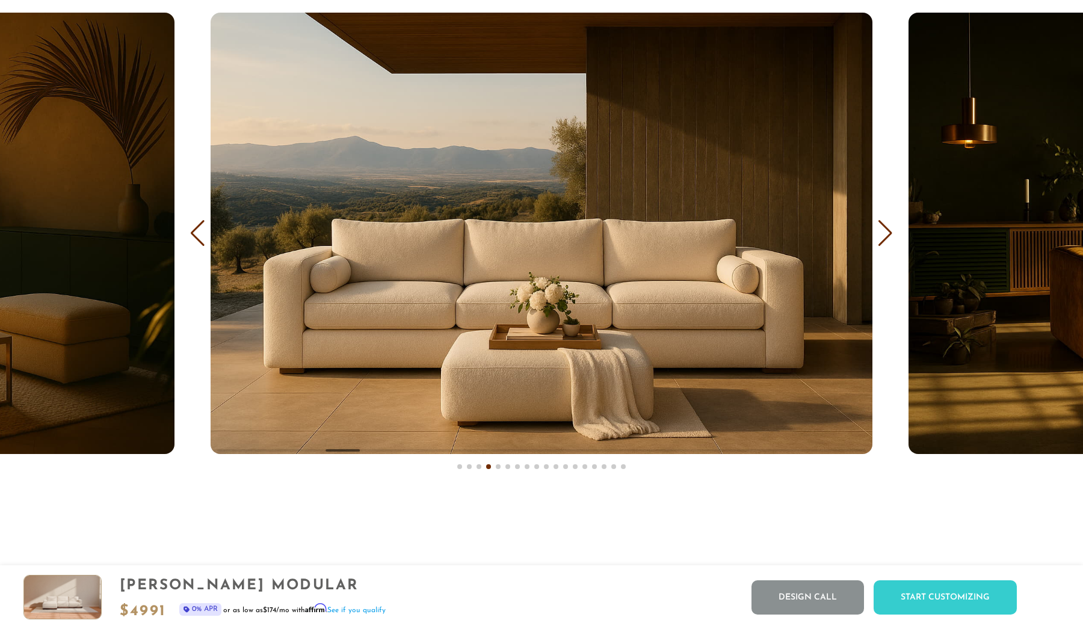
click at [887, 230] on div "Next slide" at bounding box center [885, 233] width 16 height 26
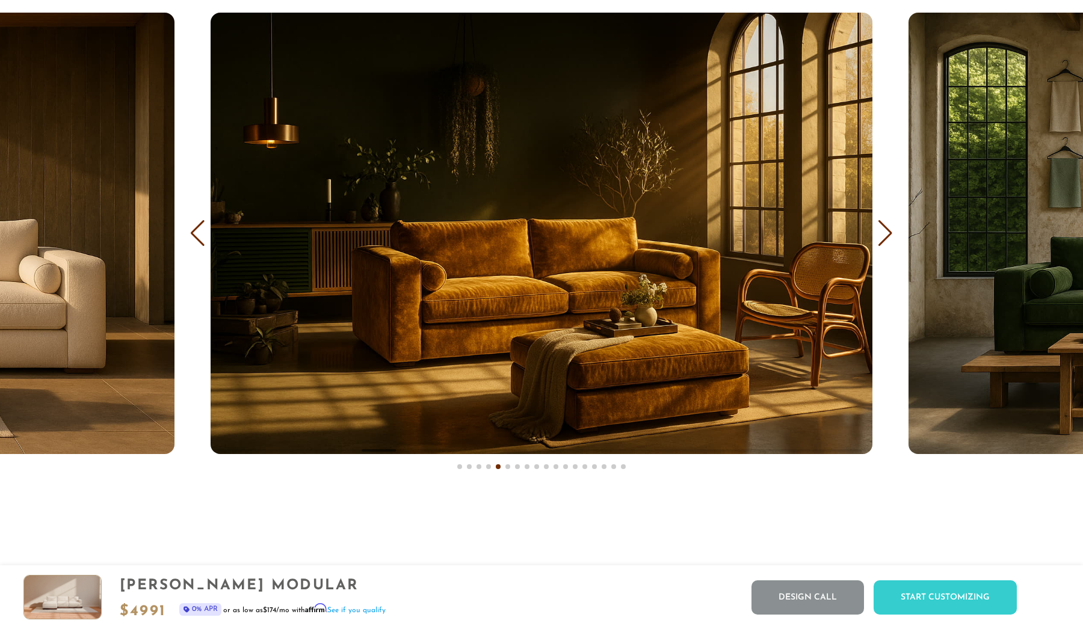
click at [887, 230] on div "Next slide" at bounding box center [885, 233] width 16 height 26
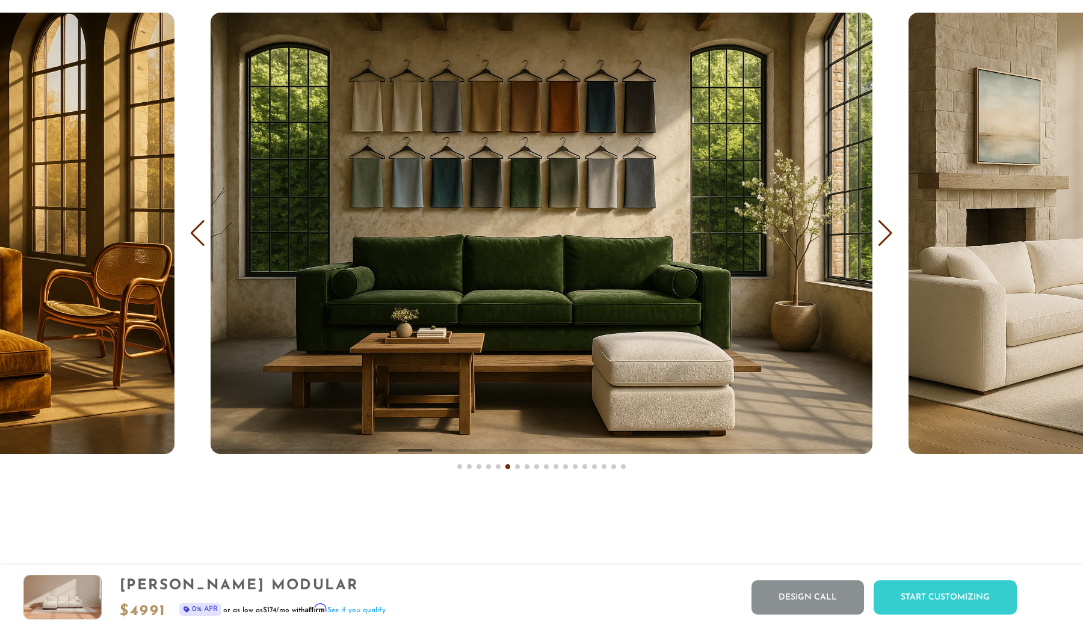
click at [887, 230] on div "Next slide" at bounding box center [885, 233] width 16 height 26
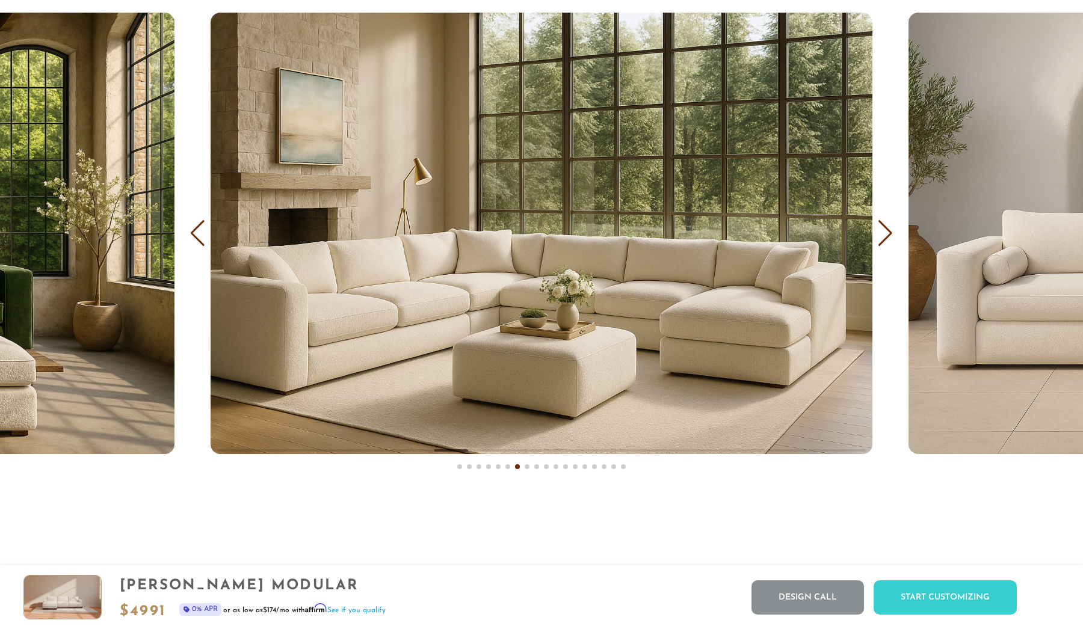
click at [887, 230] on div "Next slide" at bounding box center [885, 233] width 16 height 26
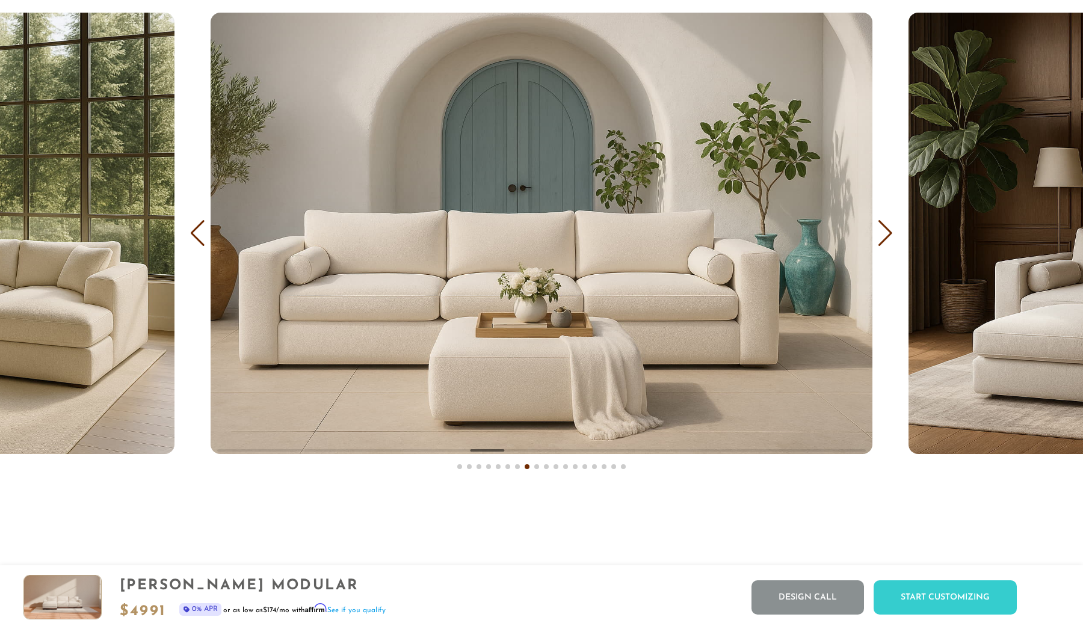
click at [887, 230] on div "Next slide" at bounding box center [885, 233] width 16 height 26
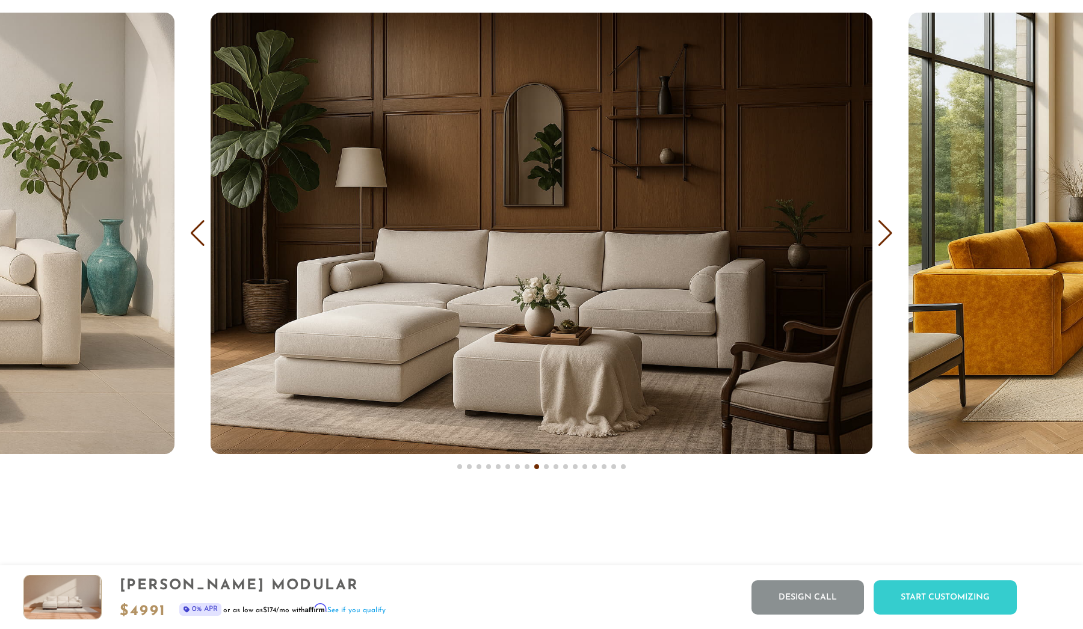
click at [887, 230] on div "Next slide" at bounding box center [885, 233] width 16 height 26
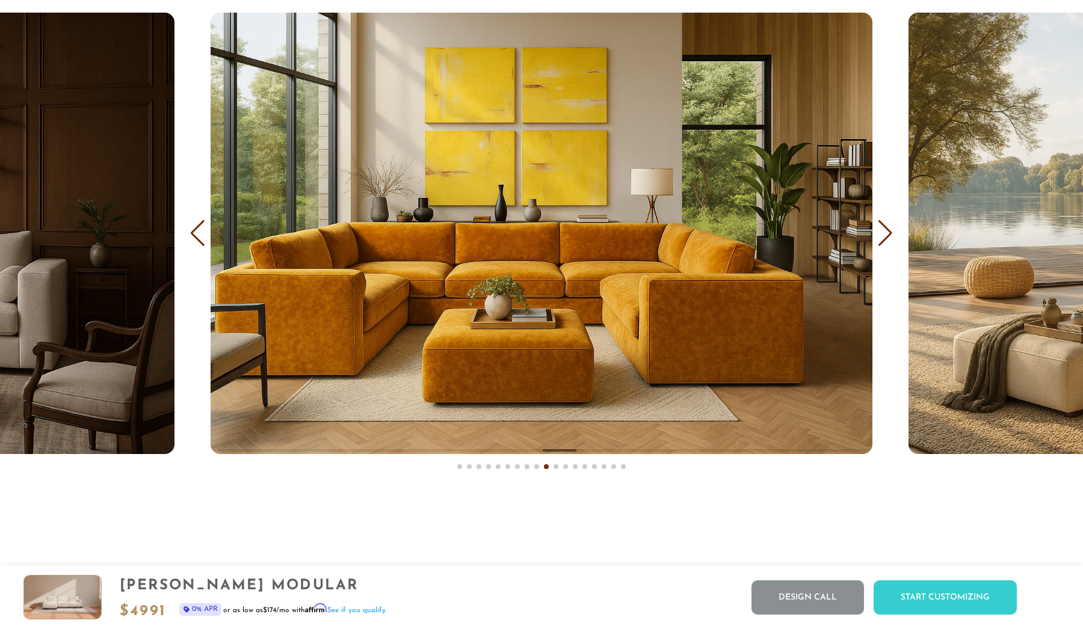
click at [887, 230] on div "Next slide" at bounding box center [885, 233] width 16 height 26
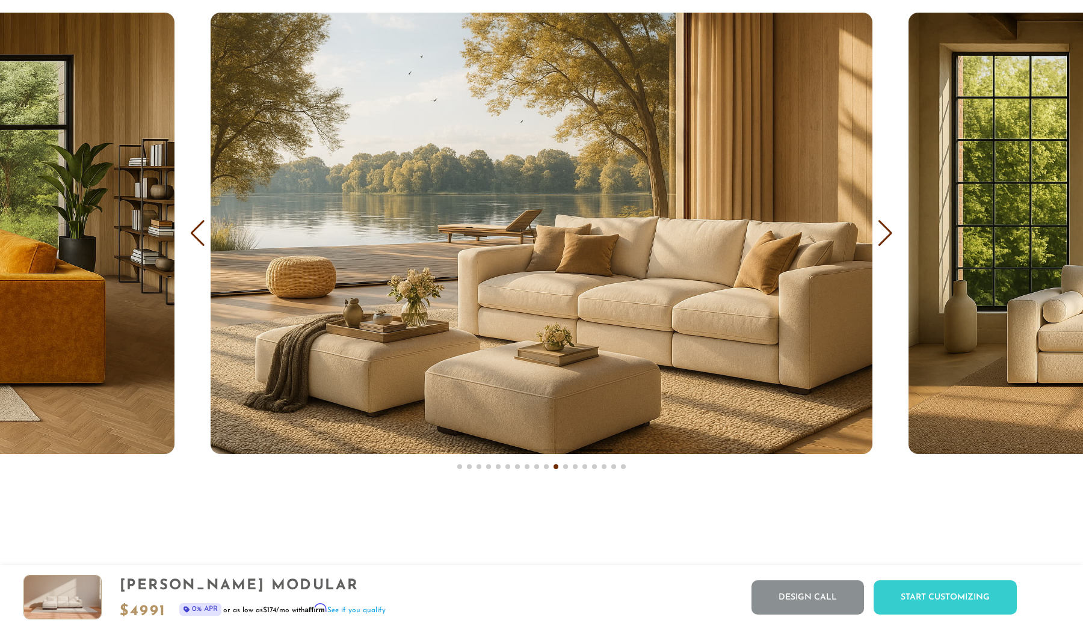
click at [887, 230] on div "Next slide" at bounding box center [885, 233] width 16 height 26
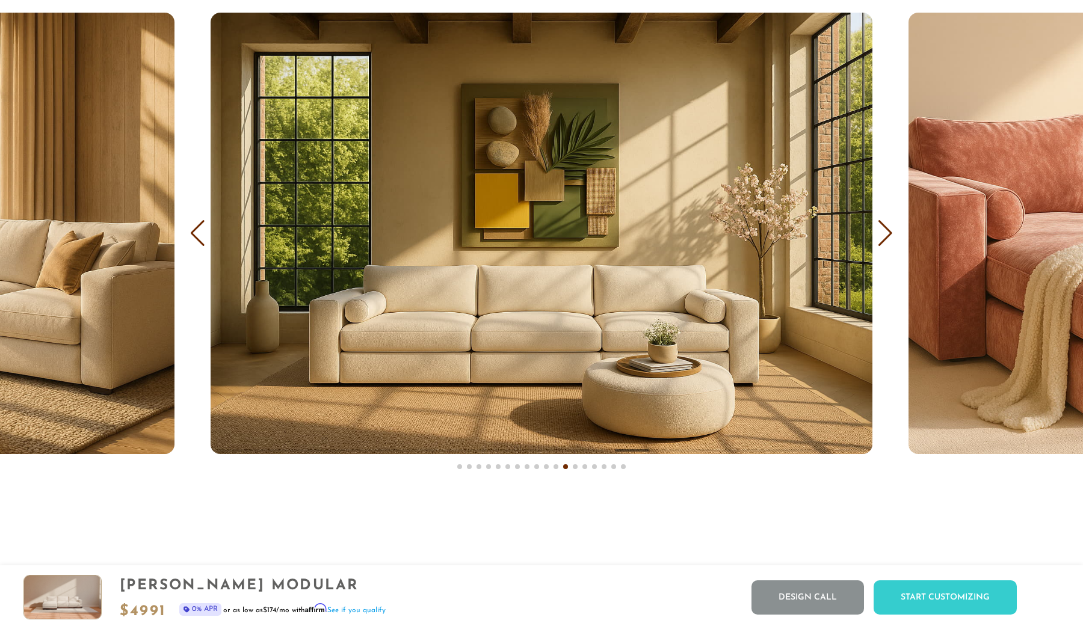
click at [887, 230] on div "Next slide" at bounding box center [885, 233] width 16 height 26
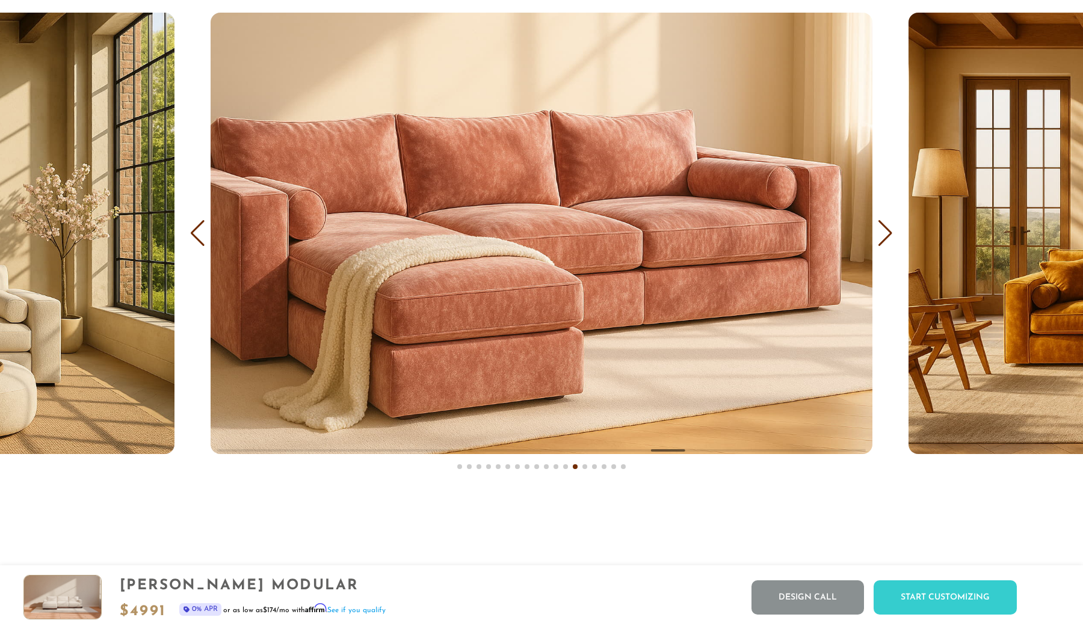
click at [887, 230] on div "Next slide" at bounding box center [885, 233] width 16 height 26
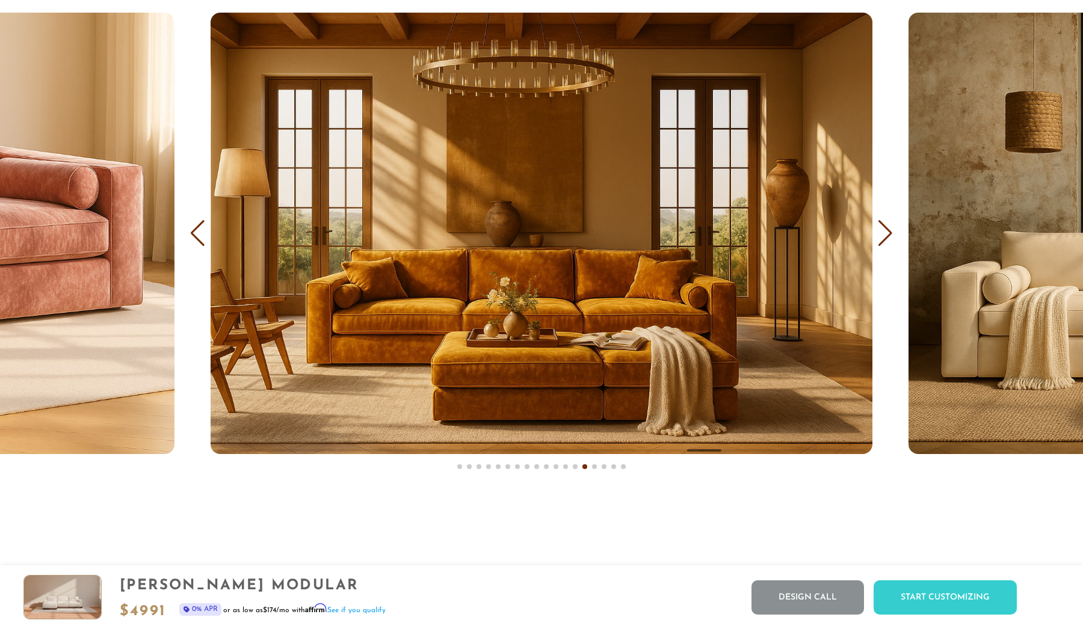
click at [885, 238] on div "Next slide" at bounding box center [885, 233] width 16 height 26
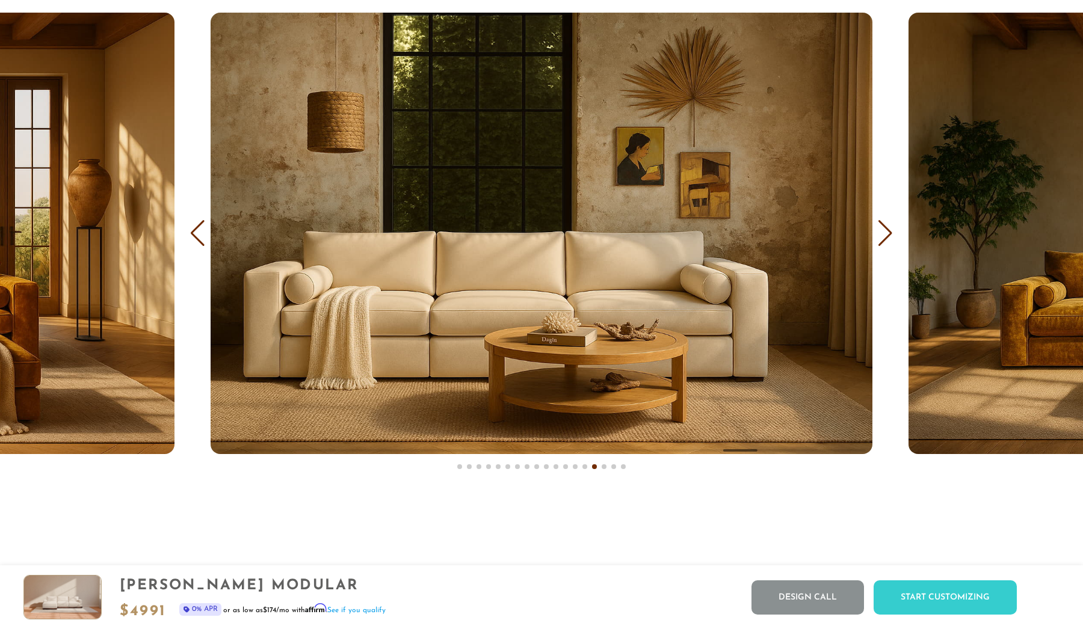
click at [885, 238] on div "Next slide" at bounding box center [885, 233] width 16 height 26
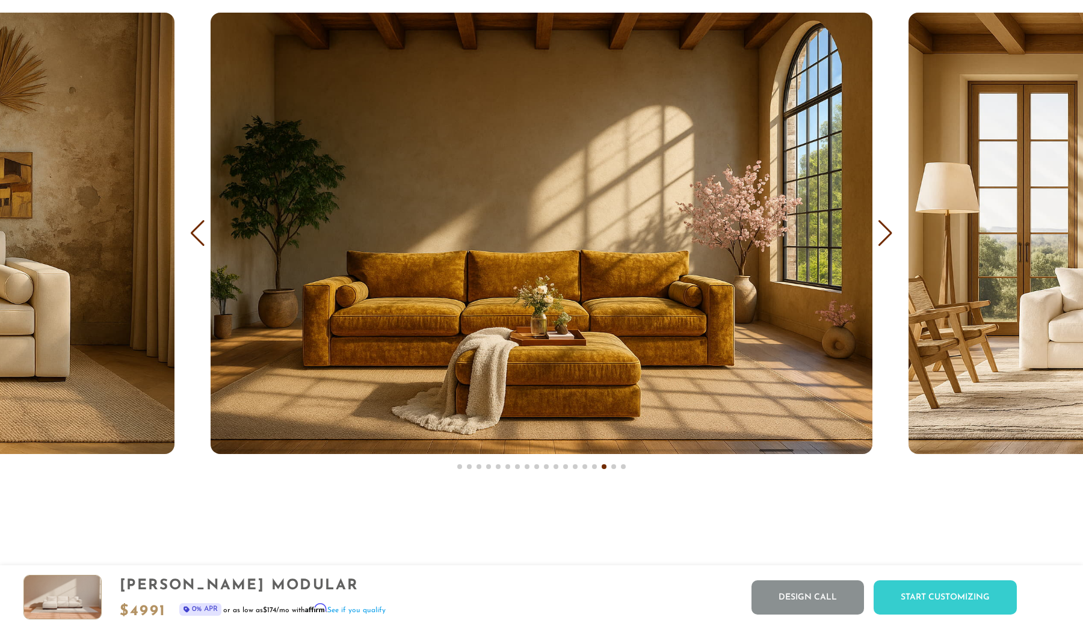
click at [885, 238] on div "Next slide" at bounding box center [885, 233] width 16 height 26
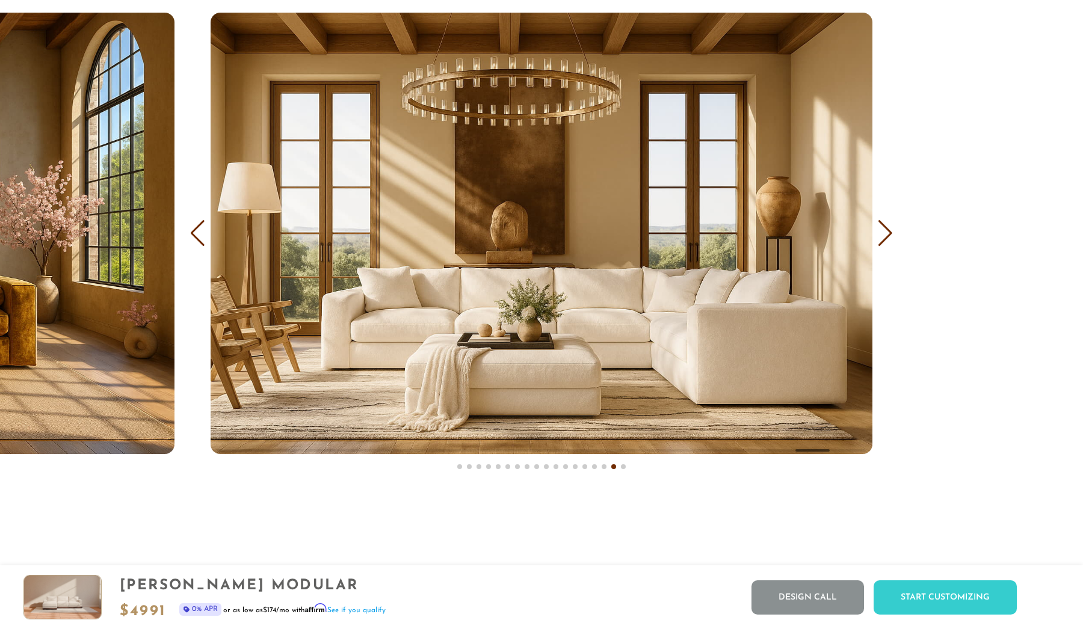
click at [885, 238] on div "Next slide" at bounding box center [885, 233] width 16 height 26
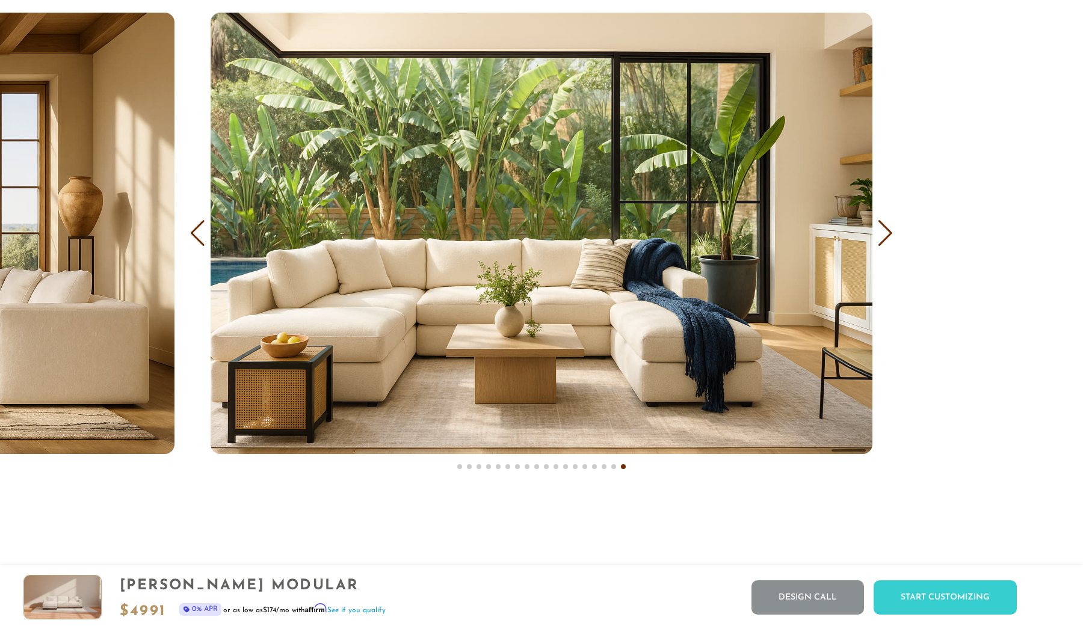
click at [885, 238] on div "Next slide" at bounding box center [885, 233] width 16 height 26
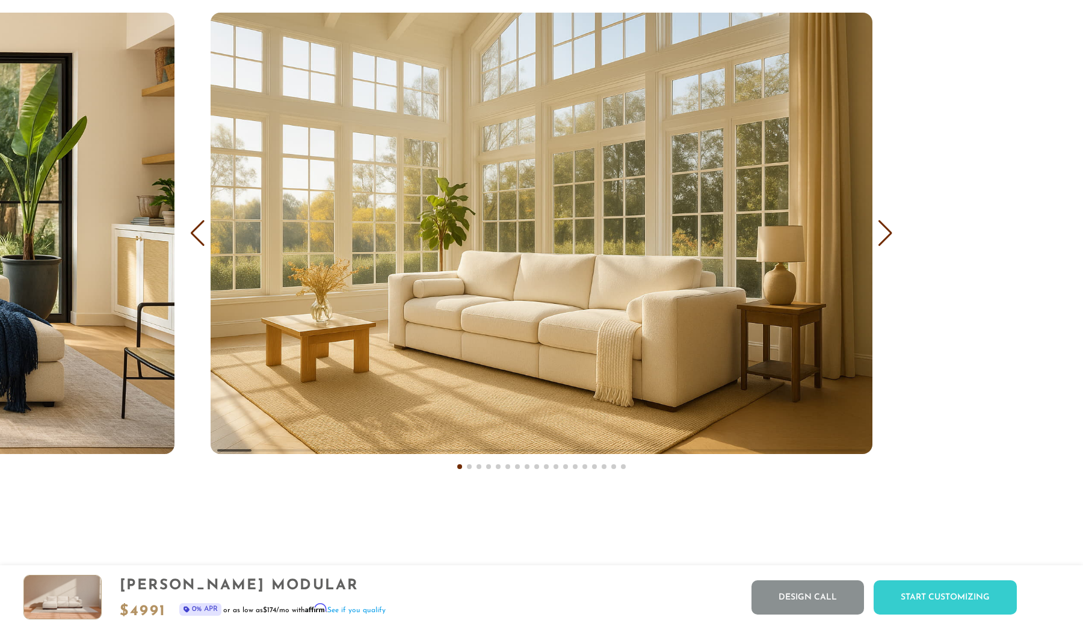
click at [885, 238] on div "Next slide" at bounding box center [885, 233] width 16 height 26
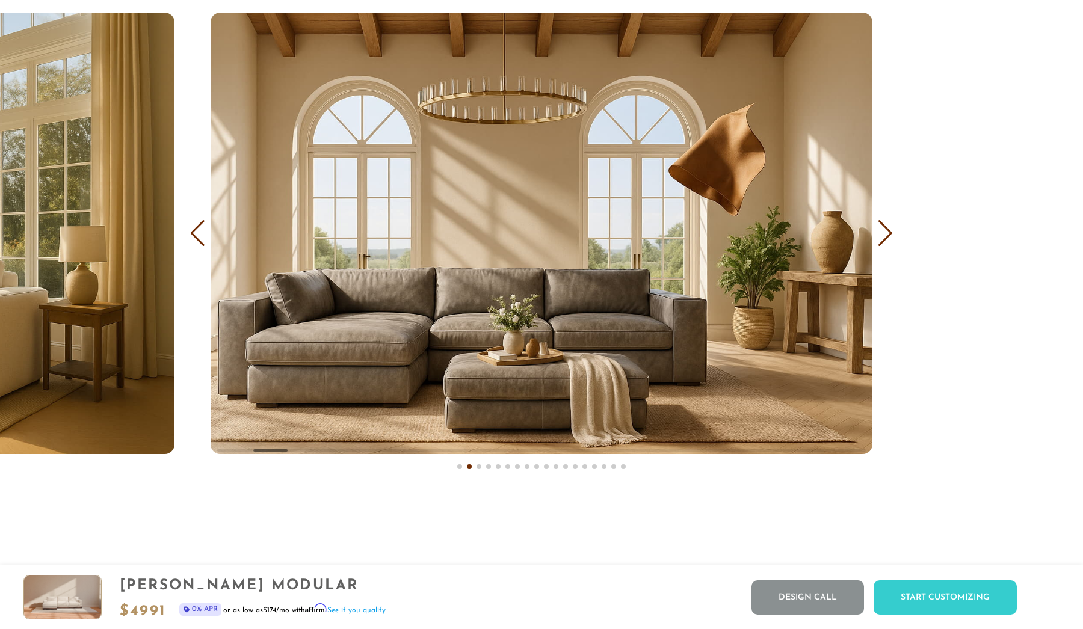
click at [885, 238] on div "Next slide" at bounding box center [885, 233] width 16 height 26
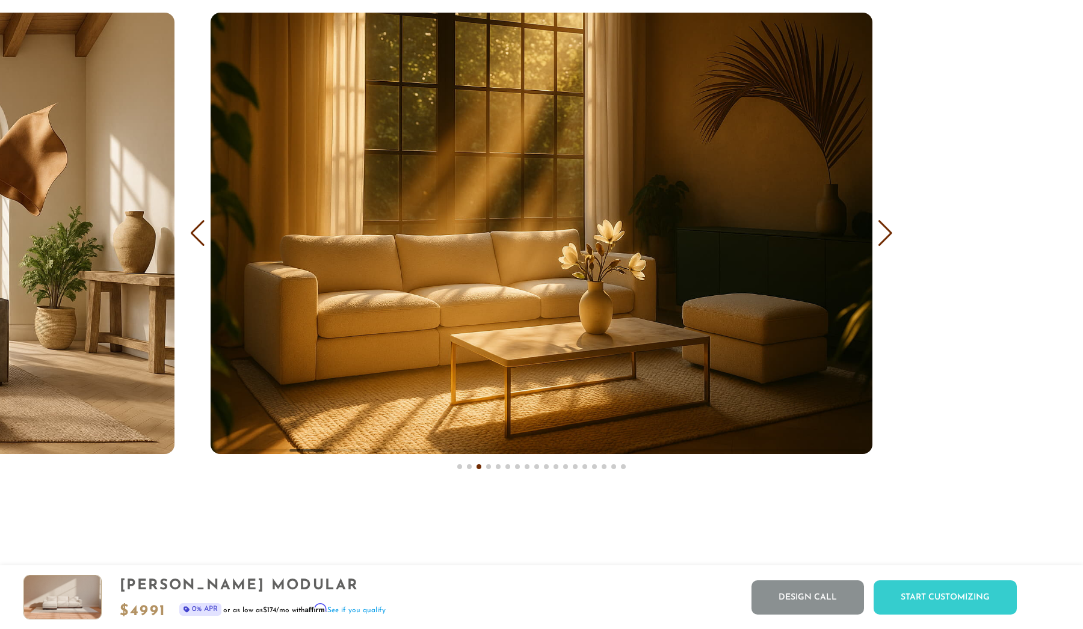
click at [885, 238] on div "Next slide" at bounding box center [885, 233] width 16 height 26
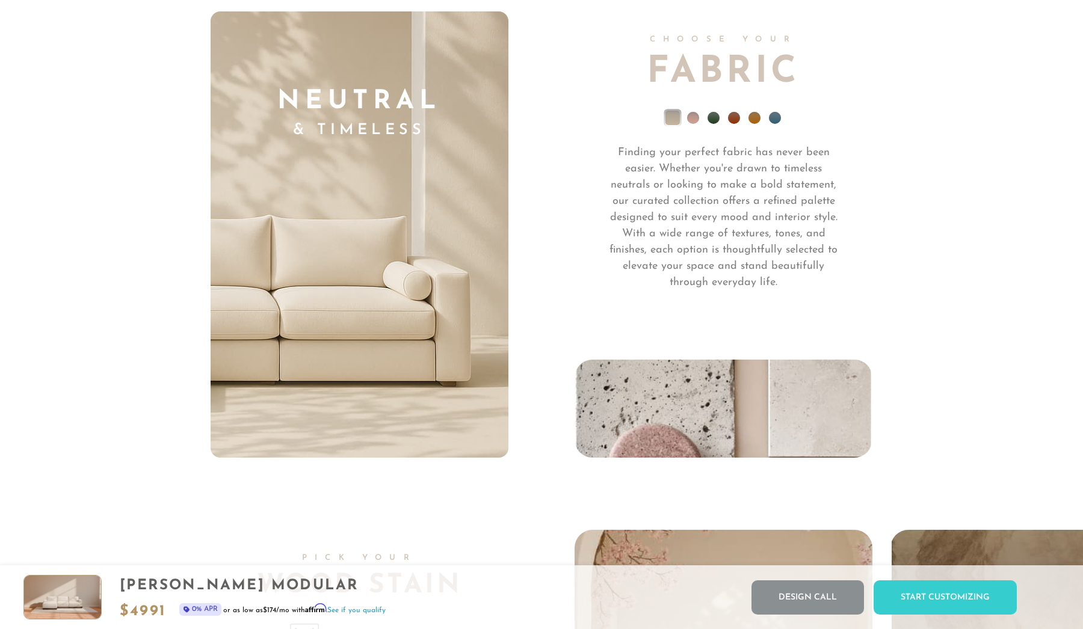
scroll to position [8779, 0]
click at [694, 121] on li at bounding box center [693, 117] width 12 height 12
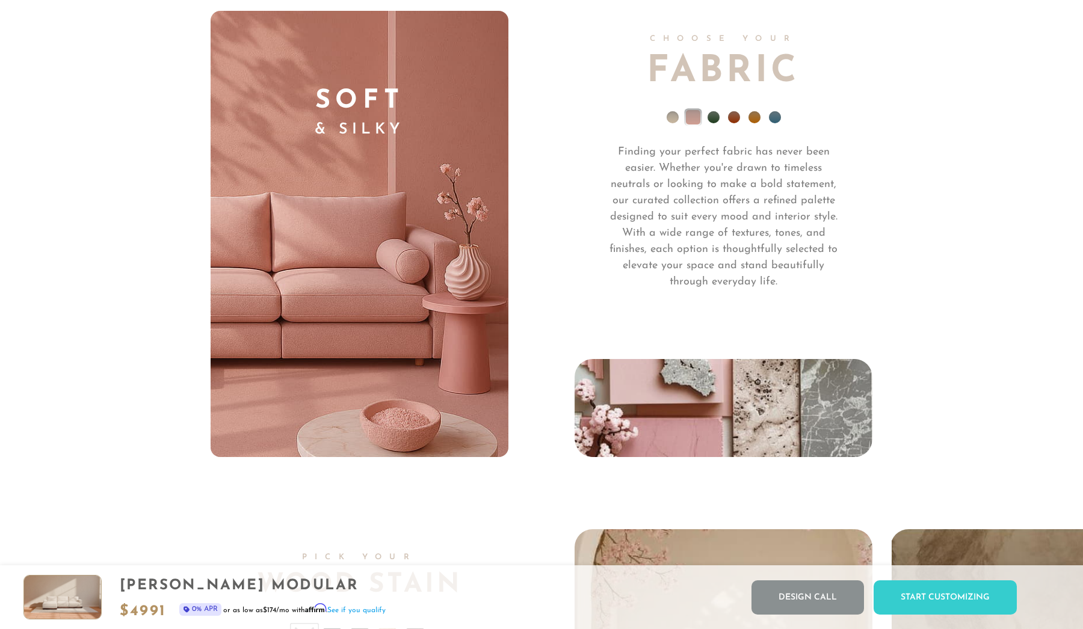
click at [713, 119] on li at bounding box center [714, 117] width 12 height 12
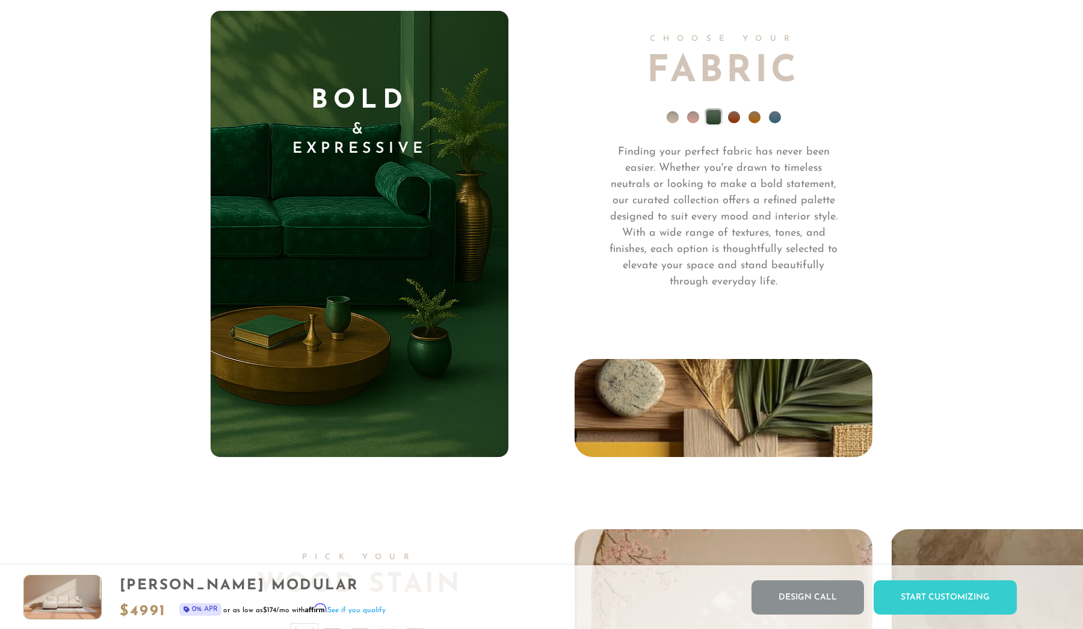
click at [734, 116] on li at bounding box center [734, 117] width 12 height 12
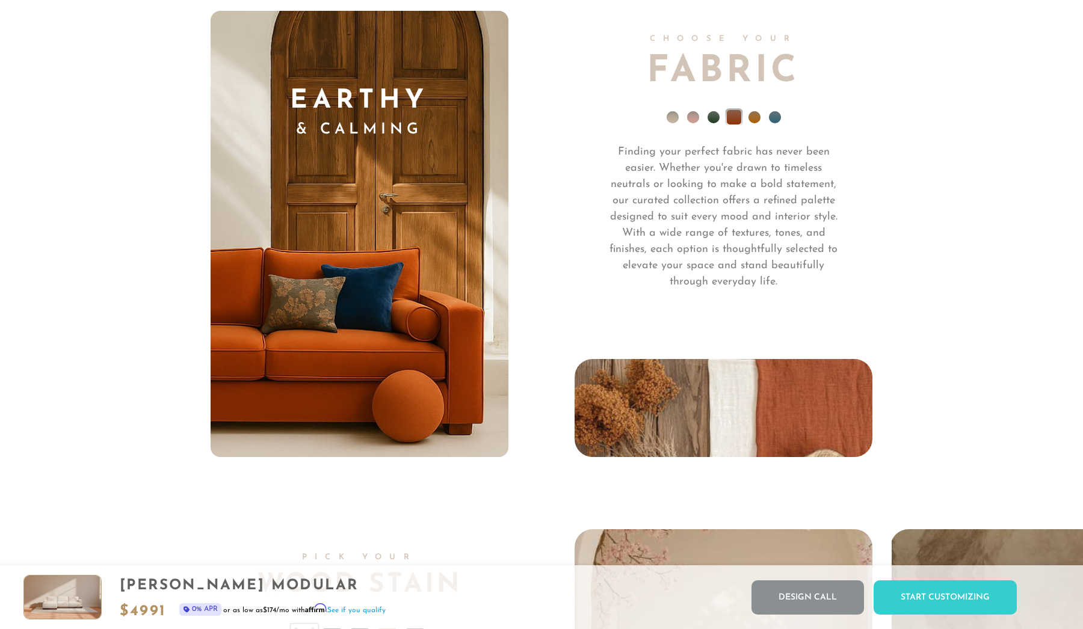
click at [756, 117] on li at bounding box center [755, 117] width 12 height 12
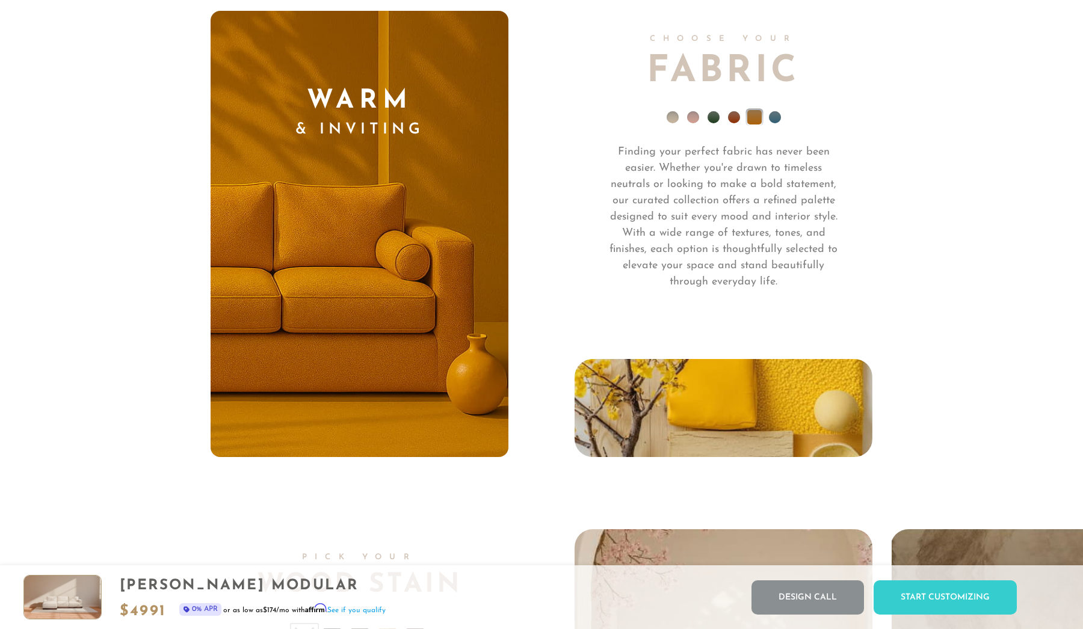
click at [772, 115] on li at bounding box center [775, 117] width 12 height 12
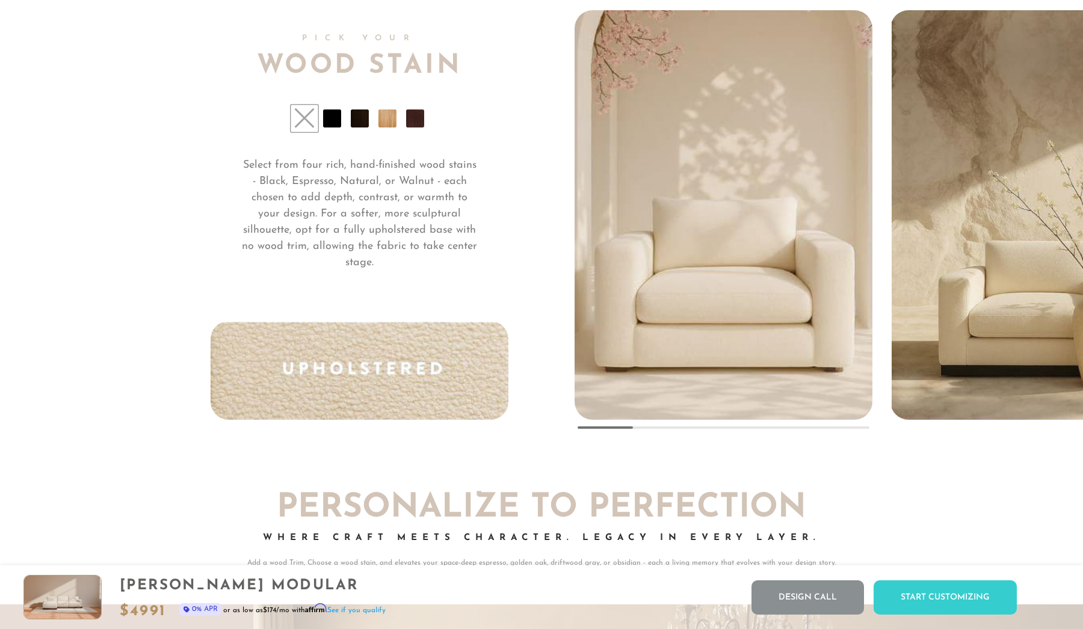
scroll to position [9283, 0]
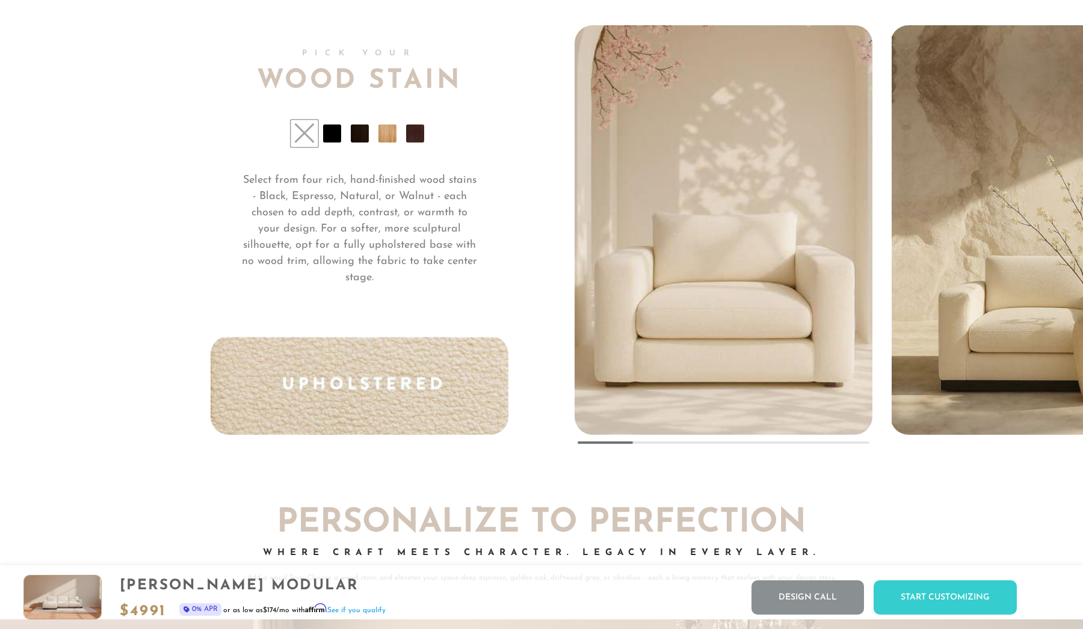
click at [331, 133] on li at bounding box center [332, 134] width 18 height 18
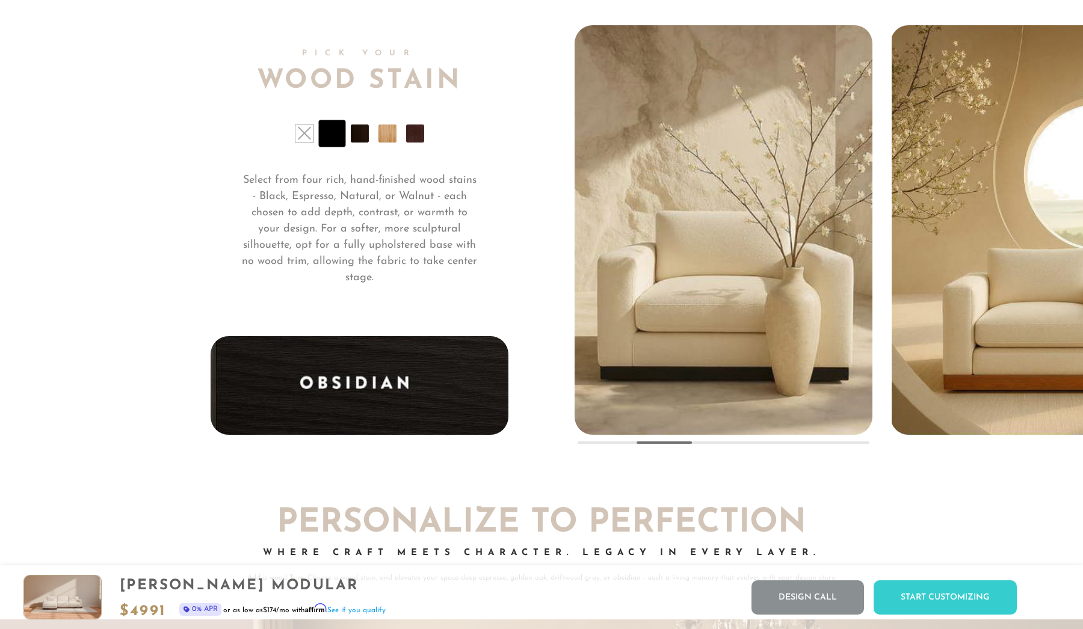
click at [357, 137] on li at bounding box center [360, 134] width 18 height 18
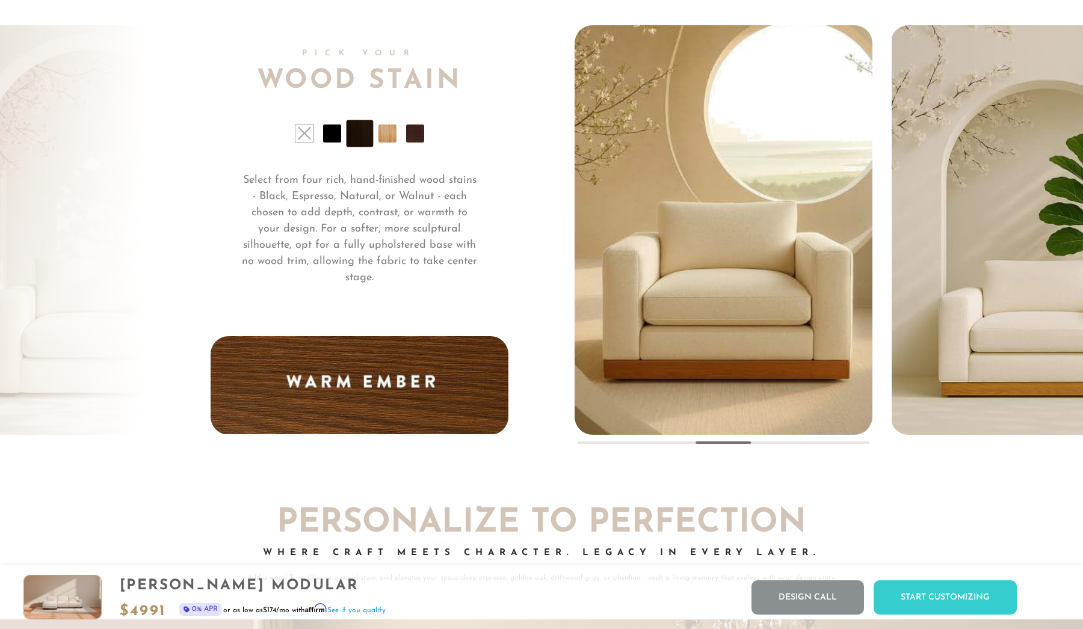
click at [392, 135] on li at bounding box center [388, 134] width 18 height 18
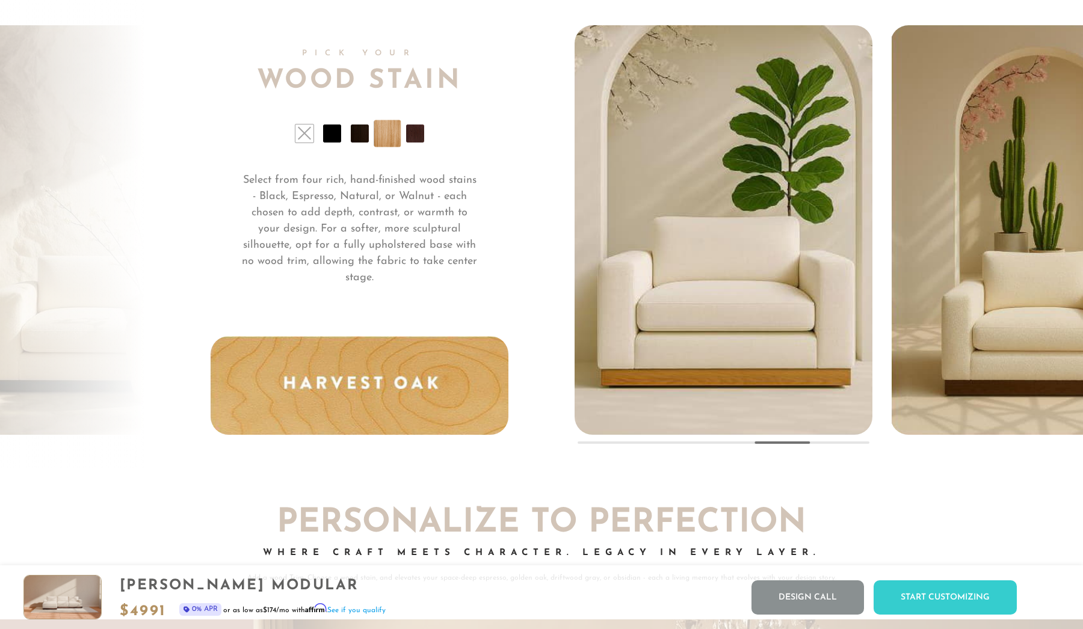
click at [417, 135] on li at bounding box center [415, 134] width 18 height 18
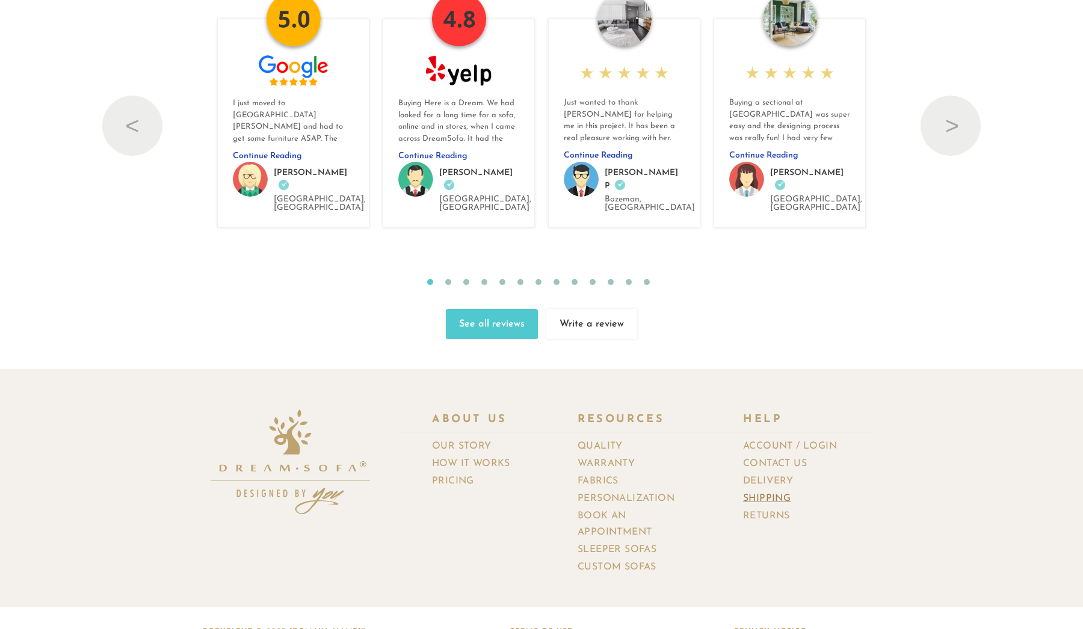
scroll to position [13368, 0]
click at [768, 509] on link "Returns" at bounding box center [771, 517] width 56 height 17
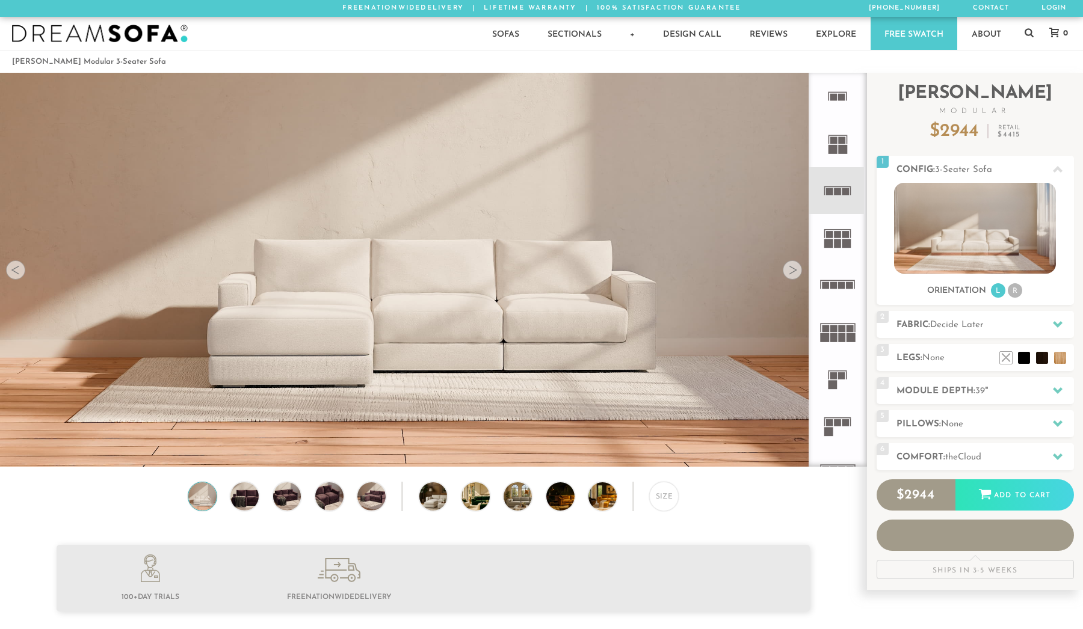
scroll to position [13882, 1083]
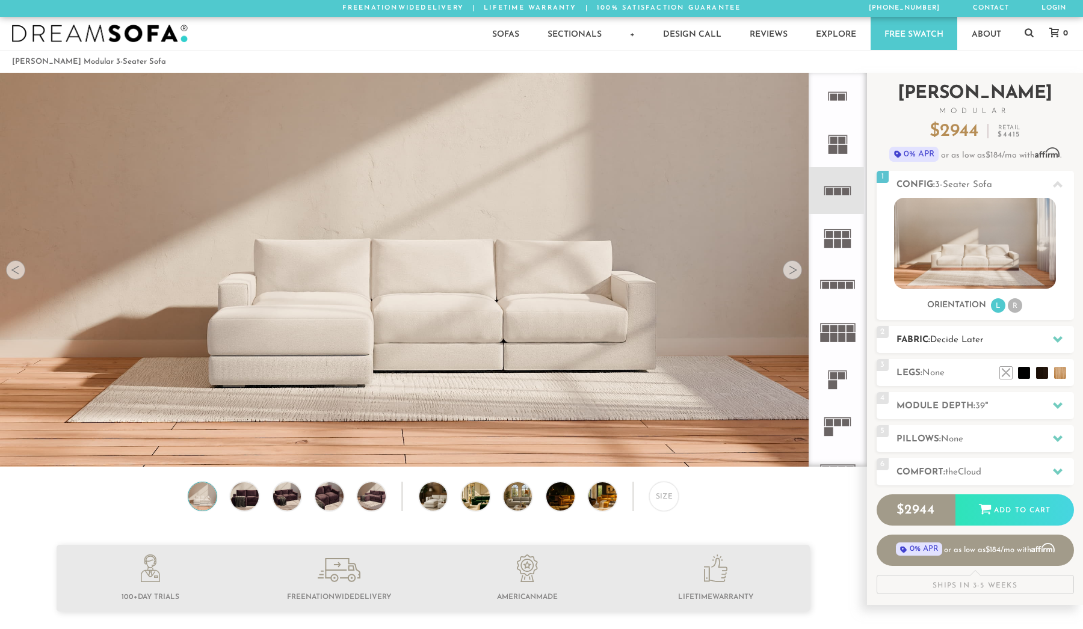
click at [932, 338] on h2 "Fabric: Decide Later" at bounding box center [986, 340] width 178 height 14
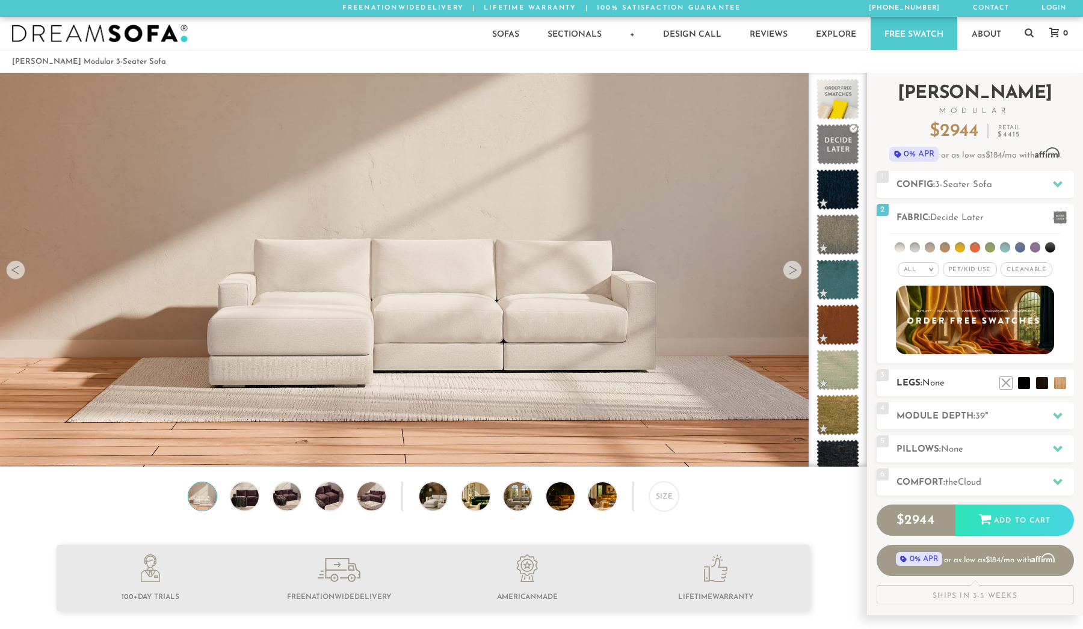
click at [919, 384] on h2 "Legs: None" at bounding box center [986, 384] width 178 height 14
click at [911, 418] on h2 "Module Depth: 39 "" at bounding box center [986, 417] width 178 height 14
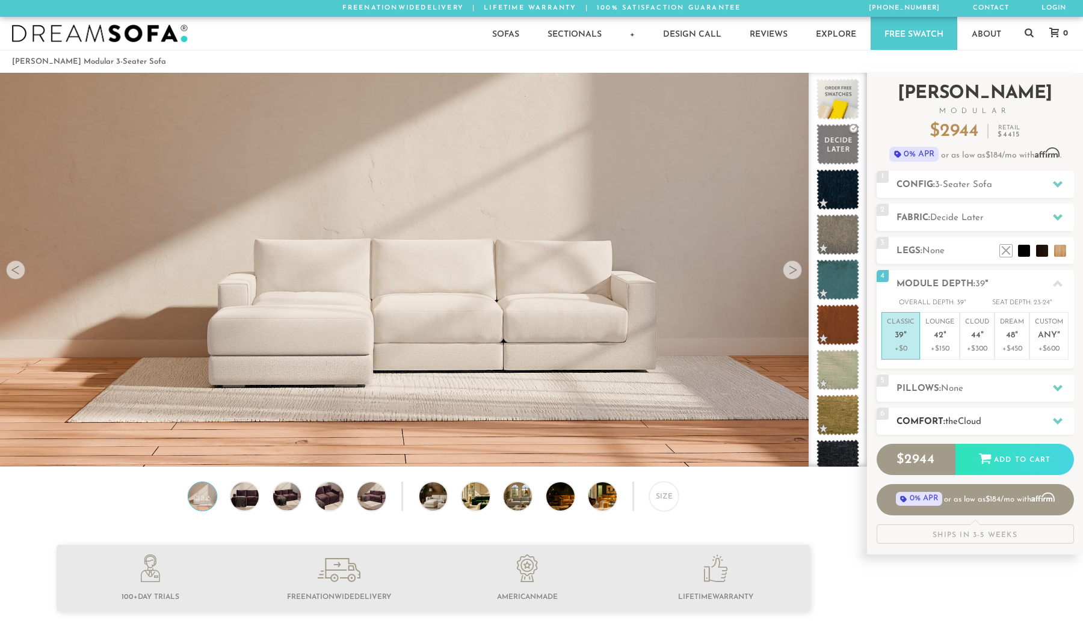
click at [911, 416] on h2 "Comfort: the Cloud" at bounding box center [986, 422] width 178 height 14
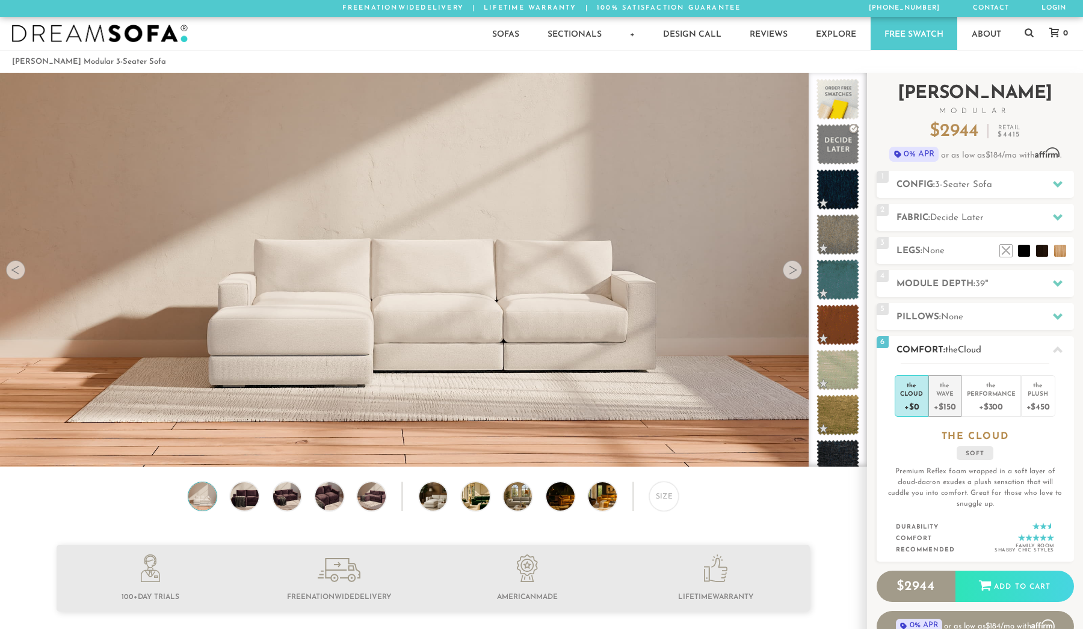
click at [944, 407] on div "+$150" at bounding box center [945, 406] width 22 height 17
click at [1028, 398] on div "+$450" at bounding box center [1038, 406] width 23 height 17
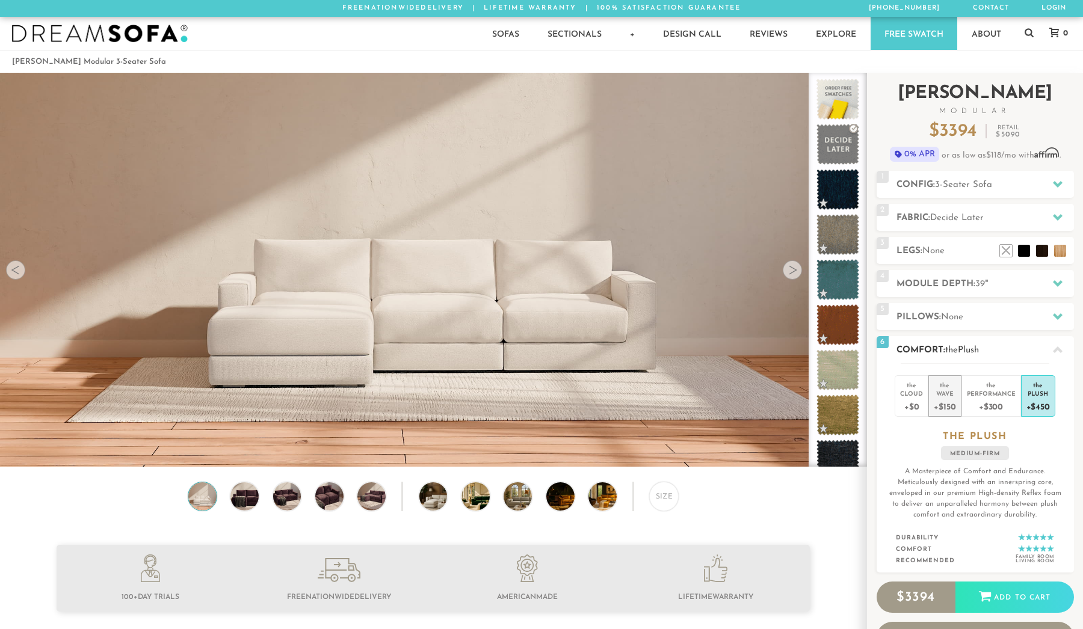
click at [947, 406] on div "+$150" at bounding box center [945, 406] width 22 height 17
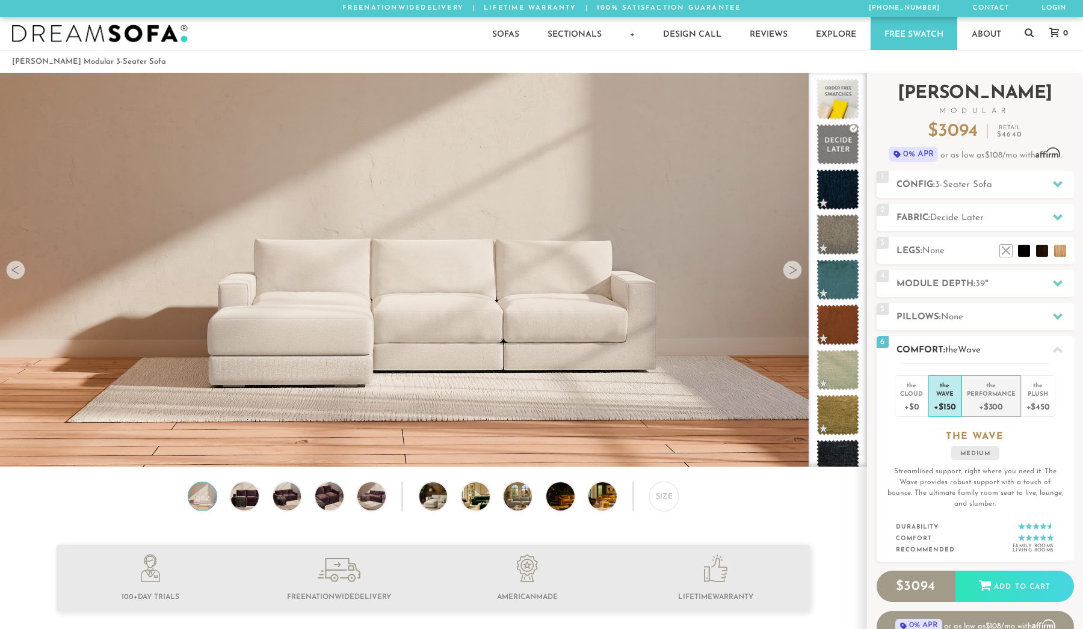
click at [985, 403] on div "+$300" at bounding box center [991, 406] width 49 height 17
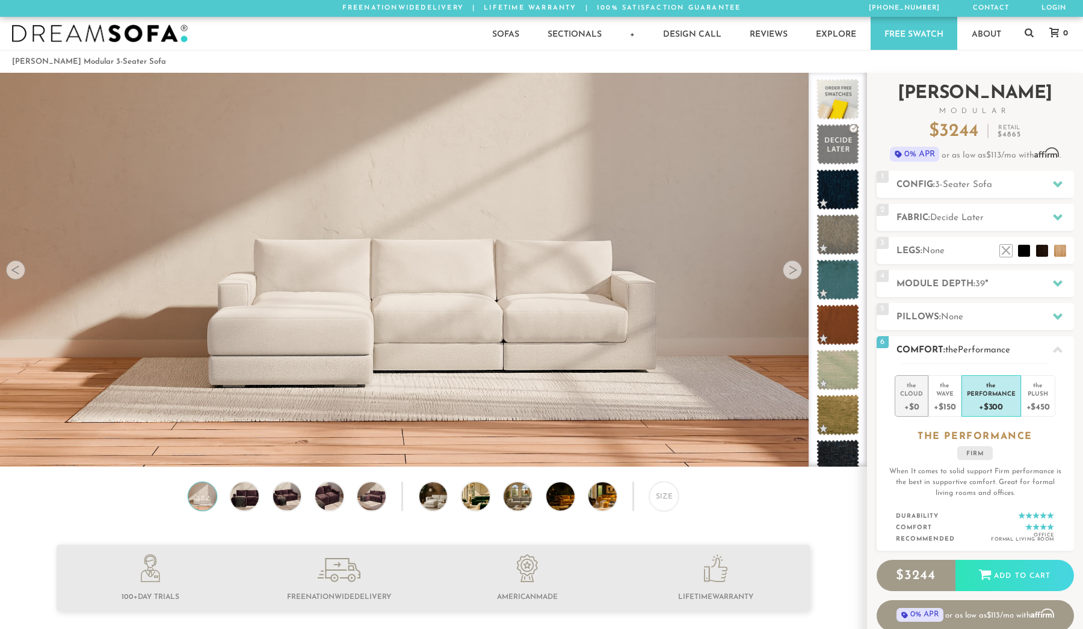
click at [926, 404] on li "the Cloud +$0" at bounding box center [912, 397] width 34 height 42
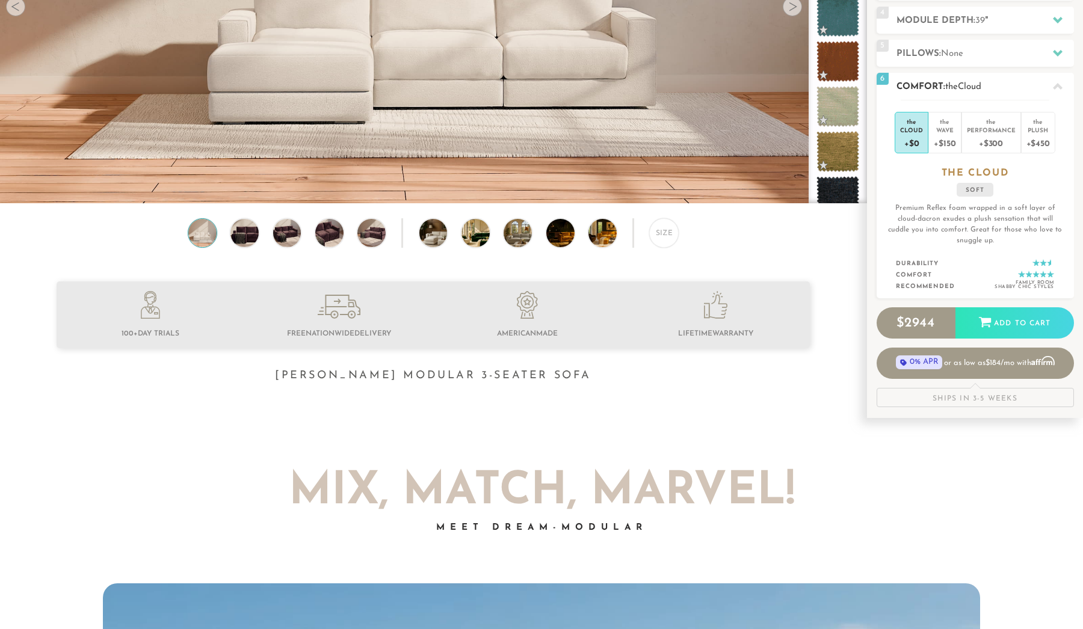
scroll to position [262, 0]
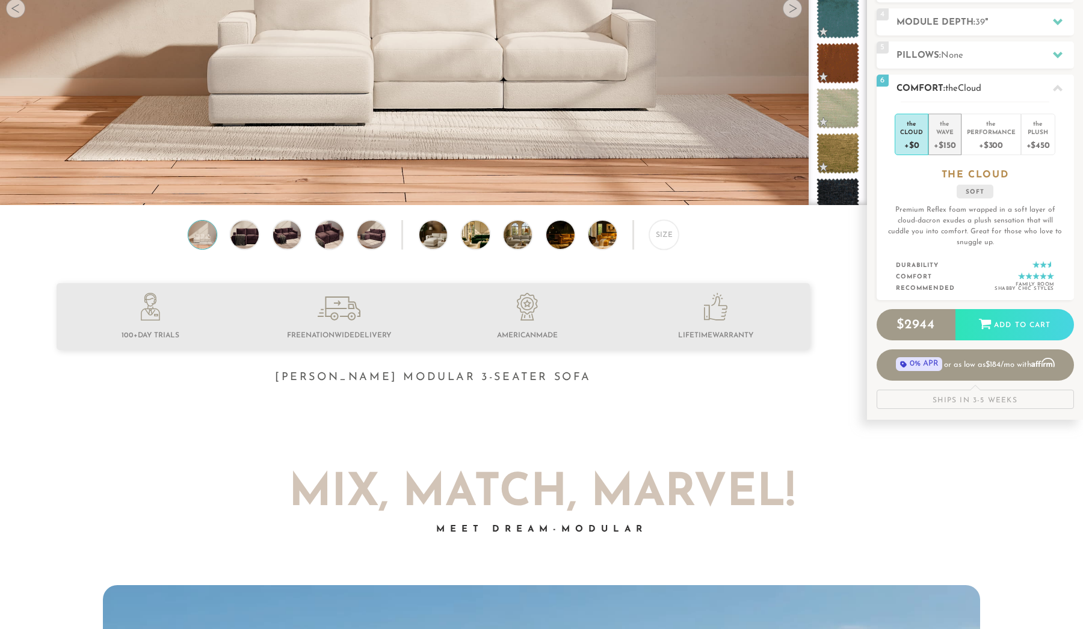
click at [950, 143] on div "+$150" at bounding box center [945, 144] width 22 height 17
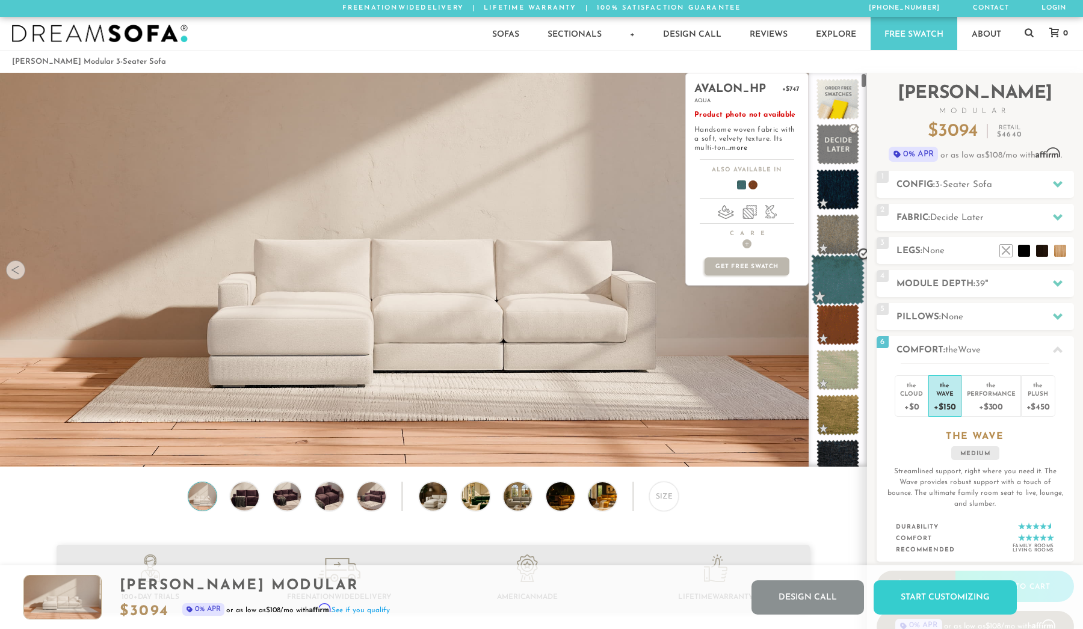
scroll to position [0, 0]
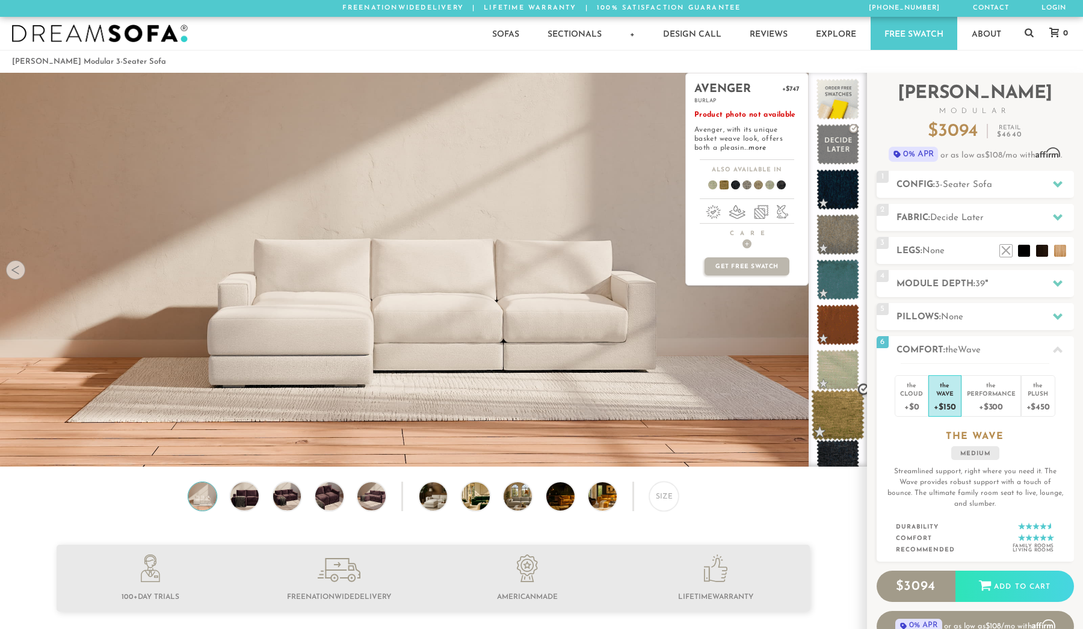
click at [836, 412] on span at bounding box center [838, 415] width 54 height 51
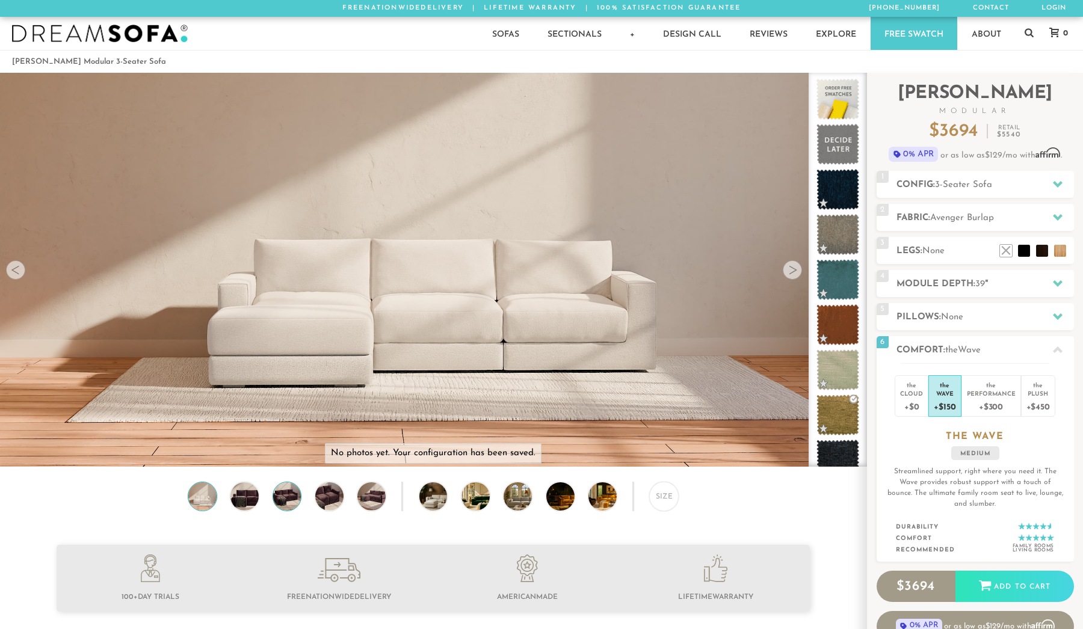
click at [279, 504] on img at bounding box center [287, 497] width 34 height 28
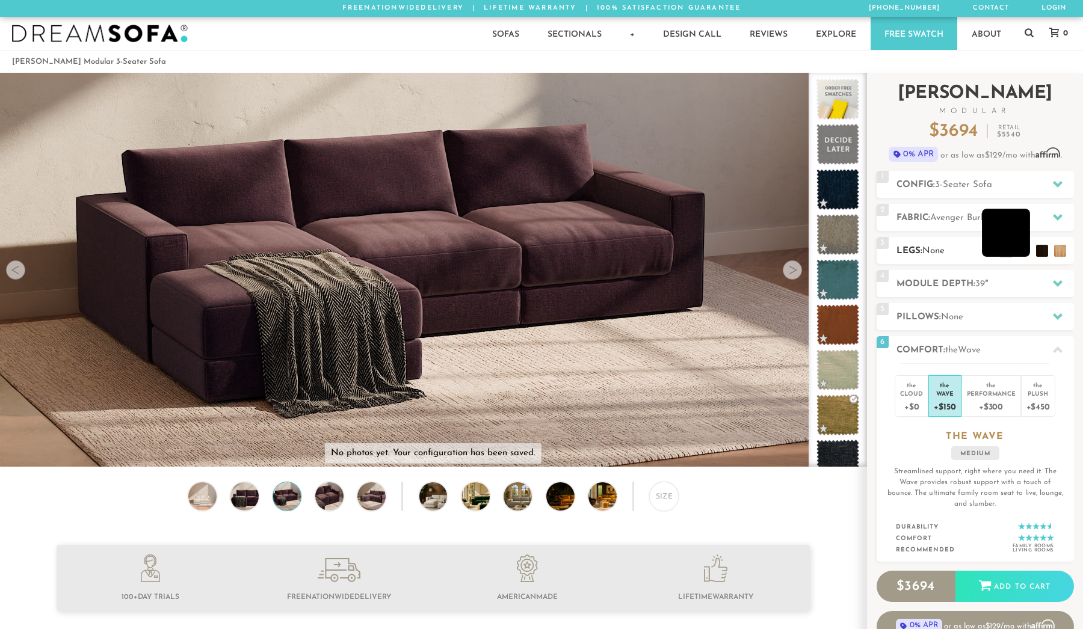
click at [1024, 251] on li at bounding box center [1006, 233] width 48 height 48
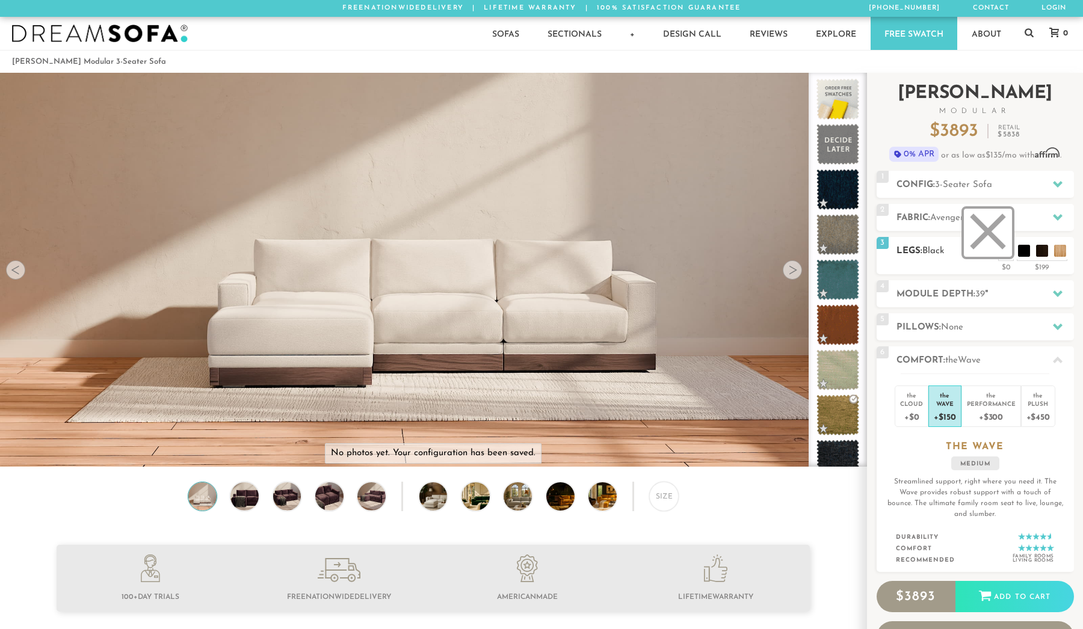
click at [1007, 253] on li at bounding box center [988, 233] width 48 height 48
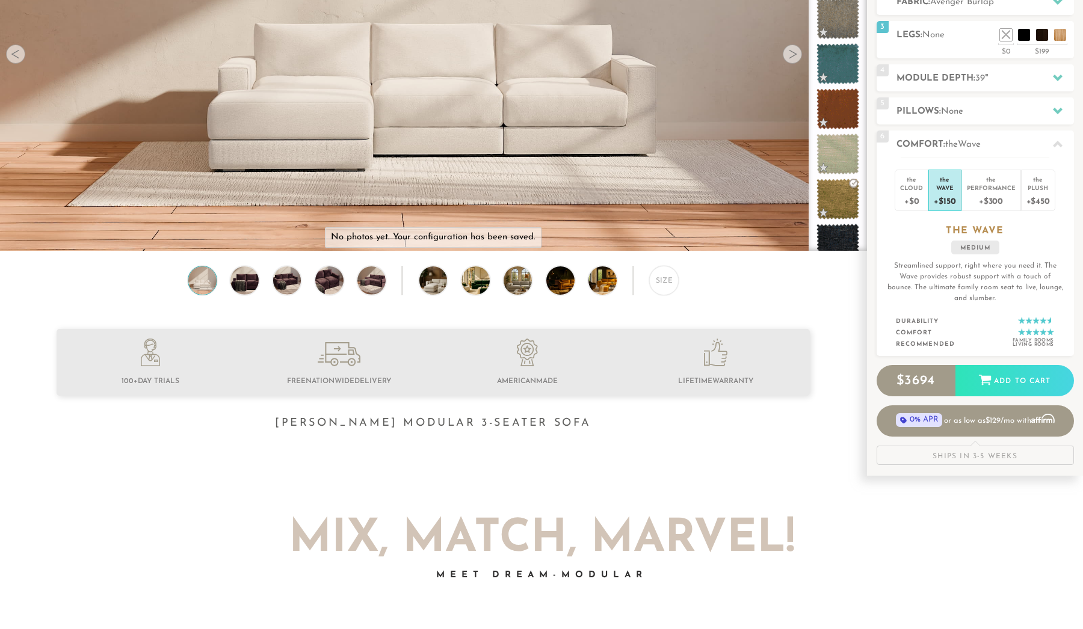
scroll to position [196, 0]
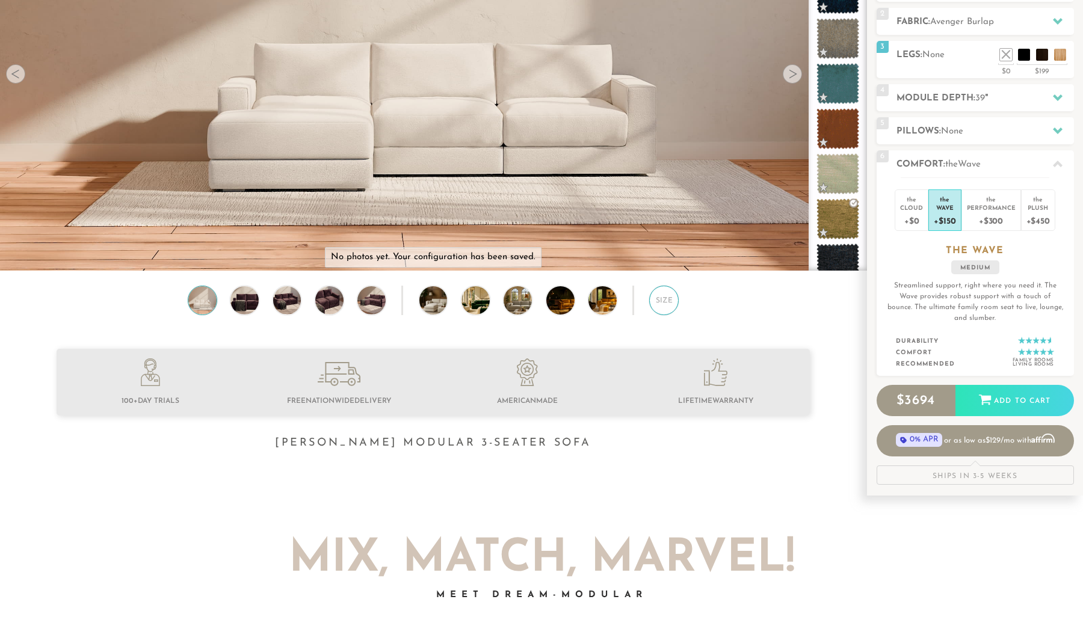
click at [676, 305] on div "Size" at bounding box center [663, 300] width 29 height 29
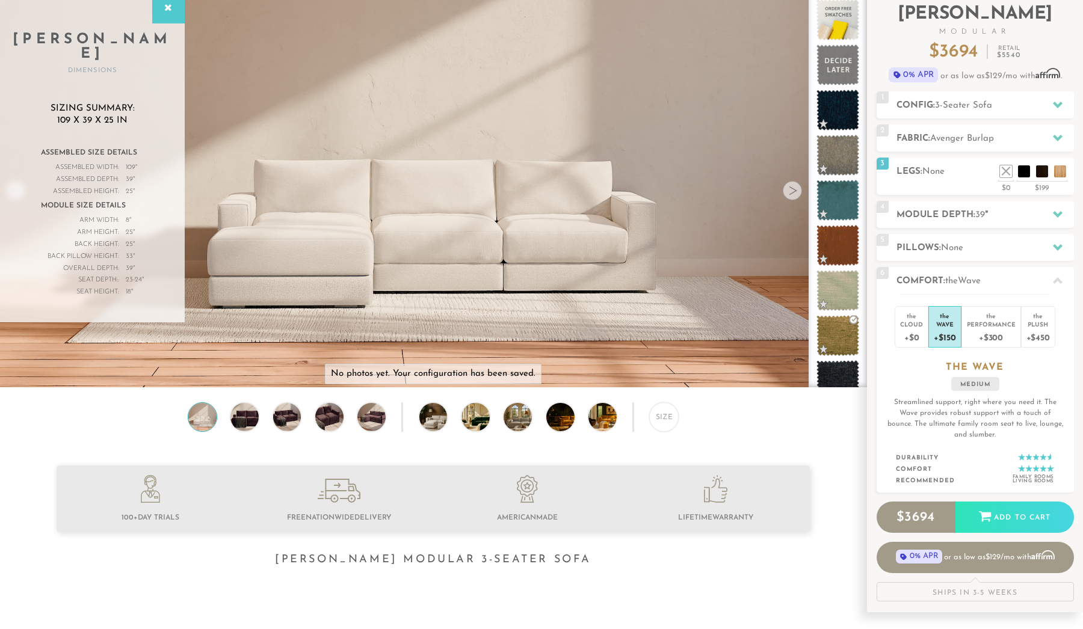
scroll to position [78, 0]
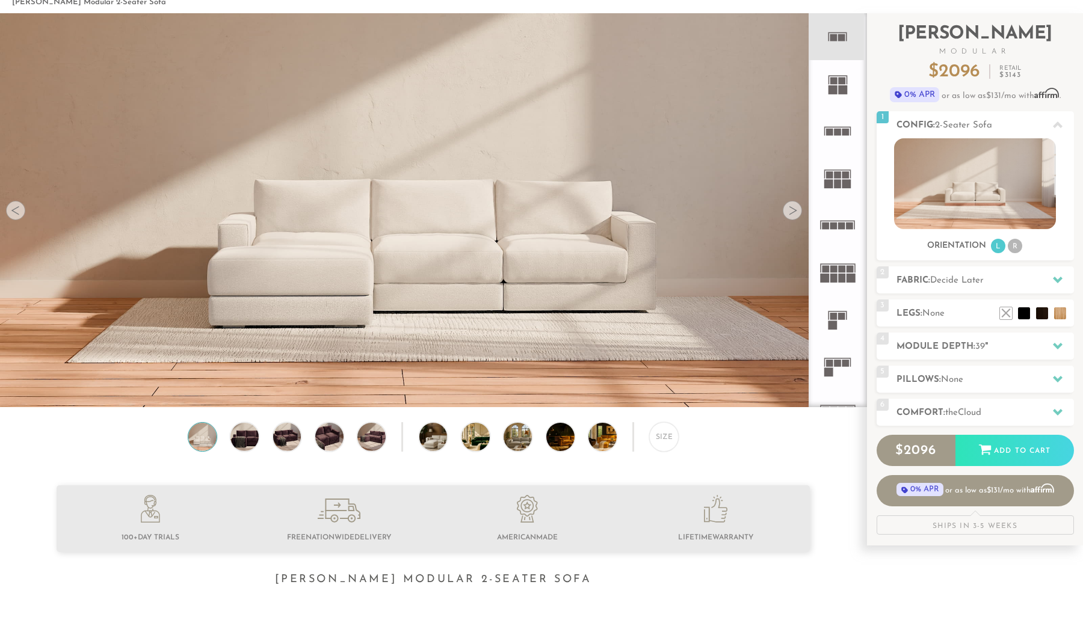
scroll to position [73, 0]
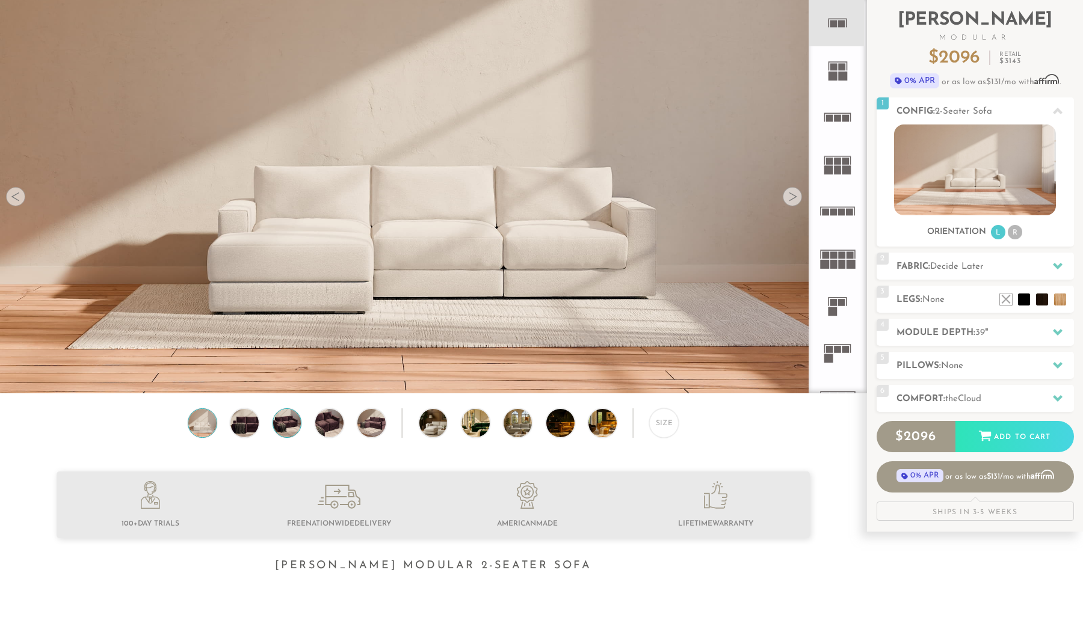
click at [293, 424] on img at bounding box center [287, 423] width 34 height 28
